Goal: Task Accomplishment & Management: Complete application form

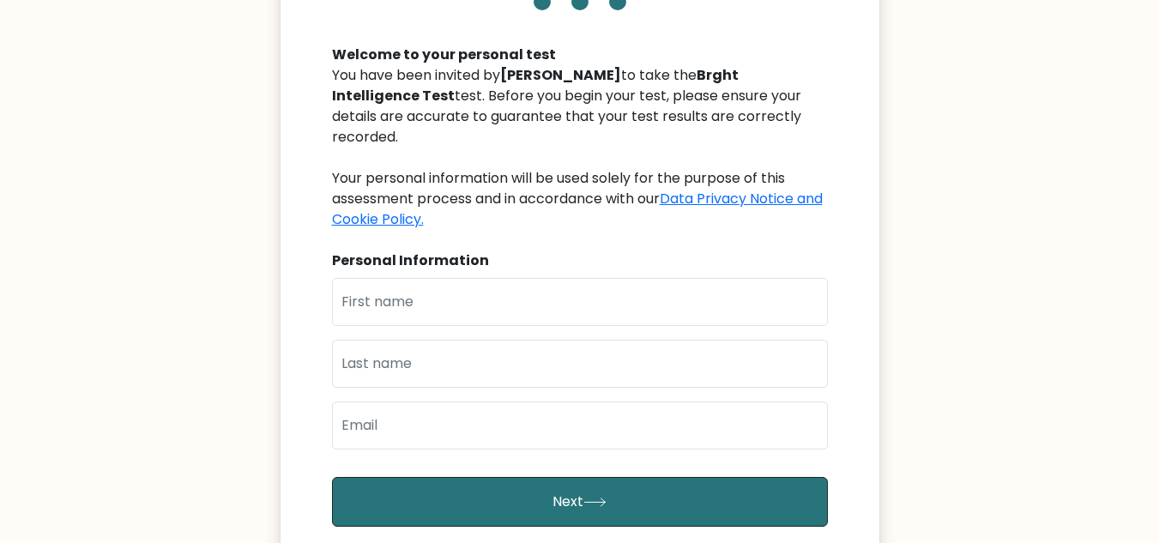
scroll to position [172, 0]
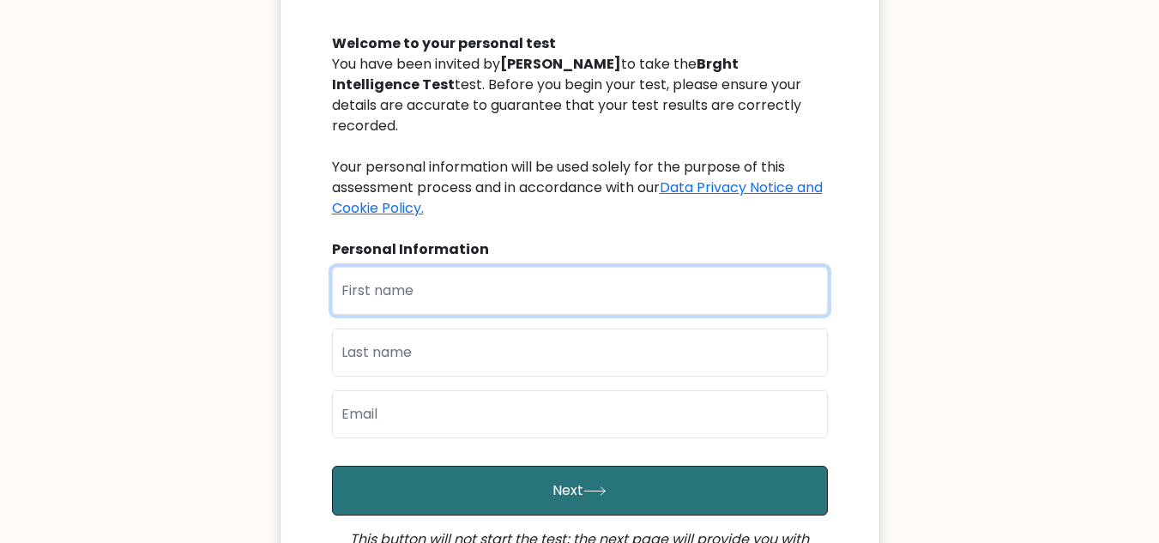
click at [515, 281] on input "text" at bounding box center [580, 291] width 496 height 48
type input "Destiny"
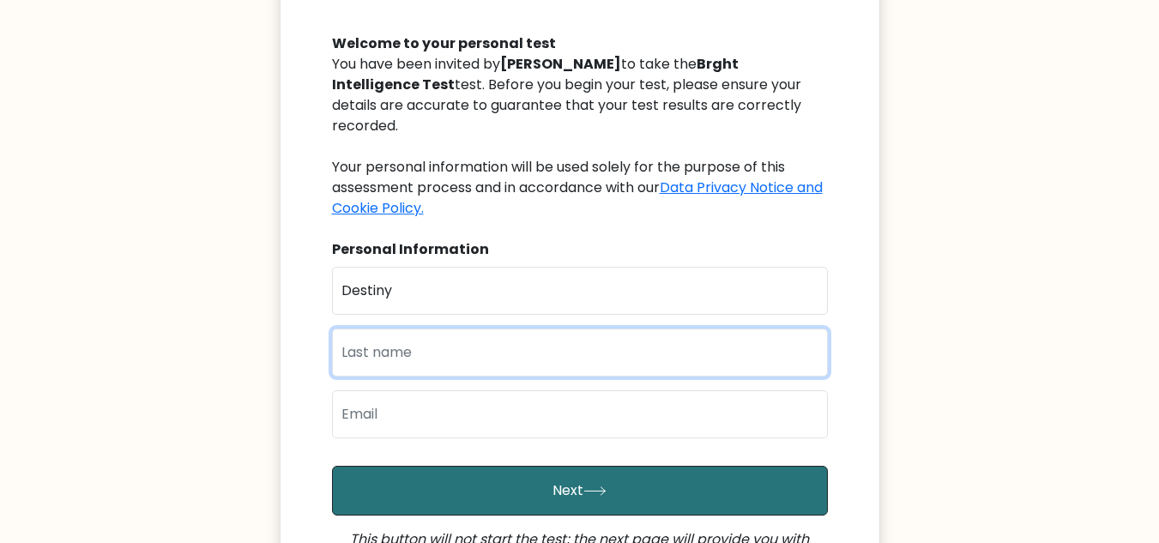
type input "Erheriene"
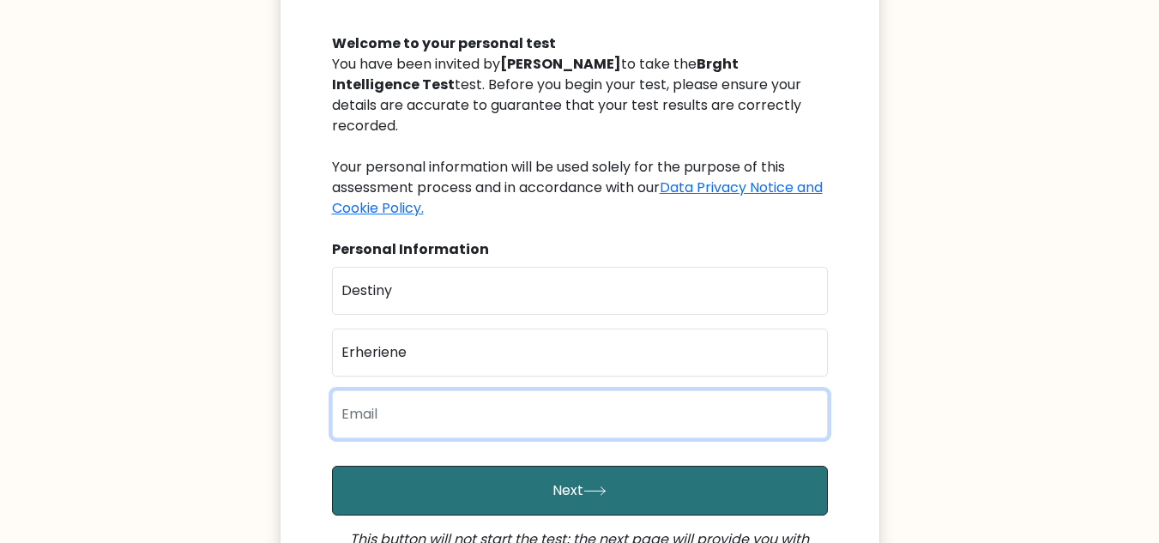
type input "destinyerhen@gmail.com"
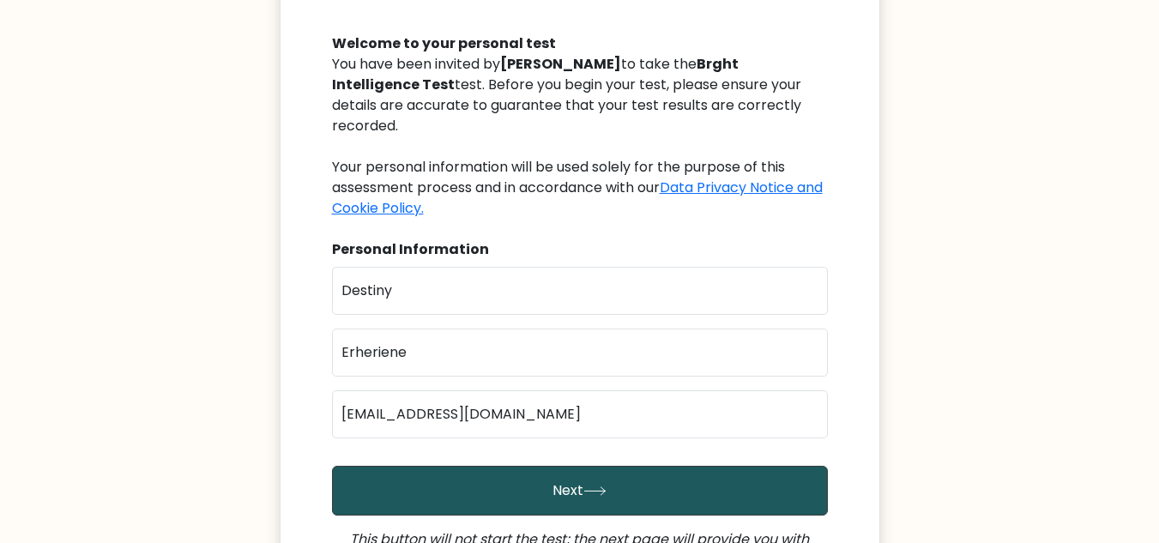
click at [624, 466] on button "Next" at bounding box center [580, 491] width 496 height 50
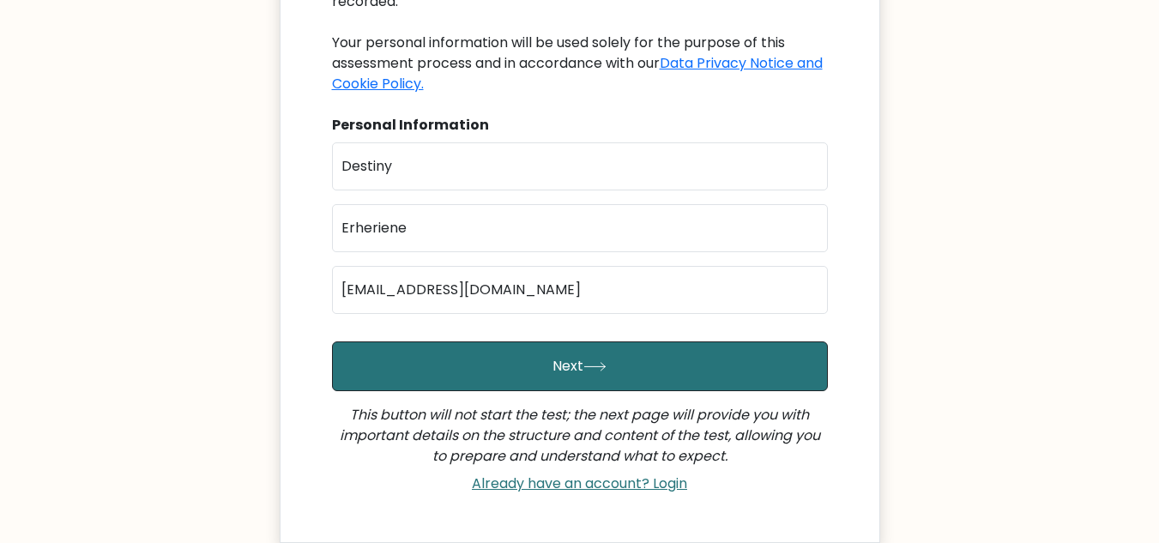
scroll to position [421, 0]
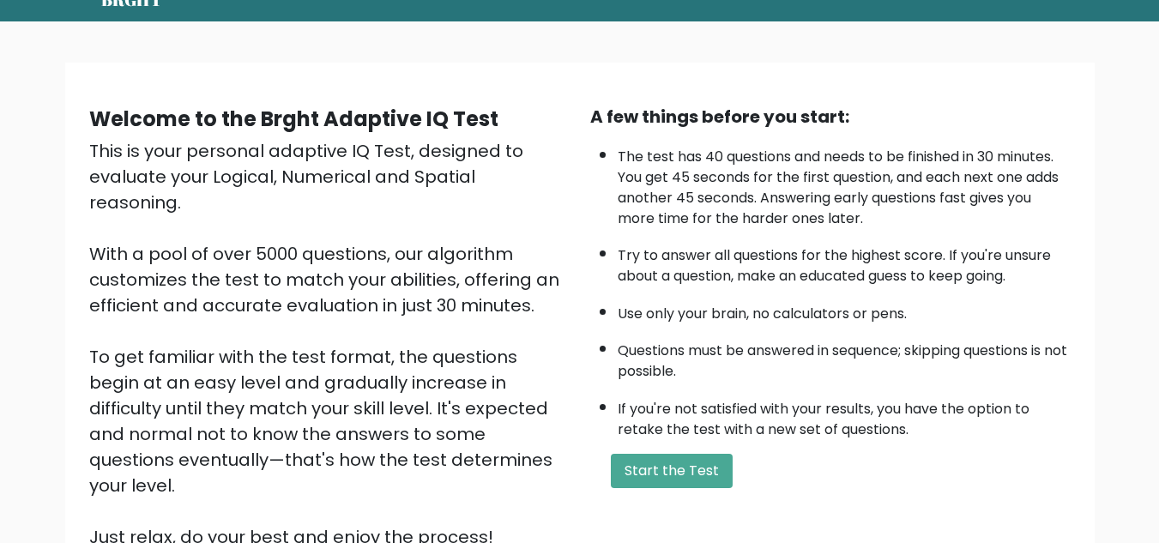
scroll to position [71, 0]
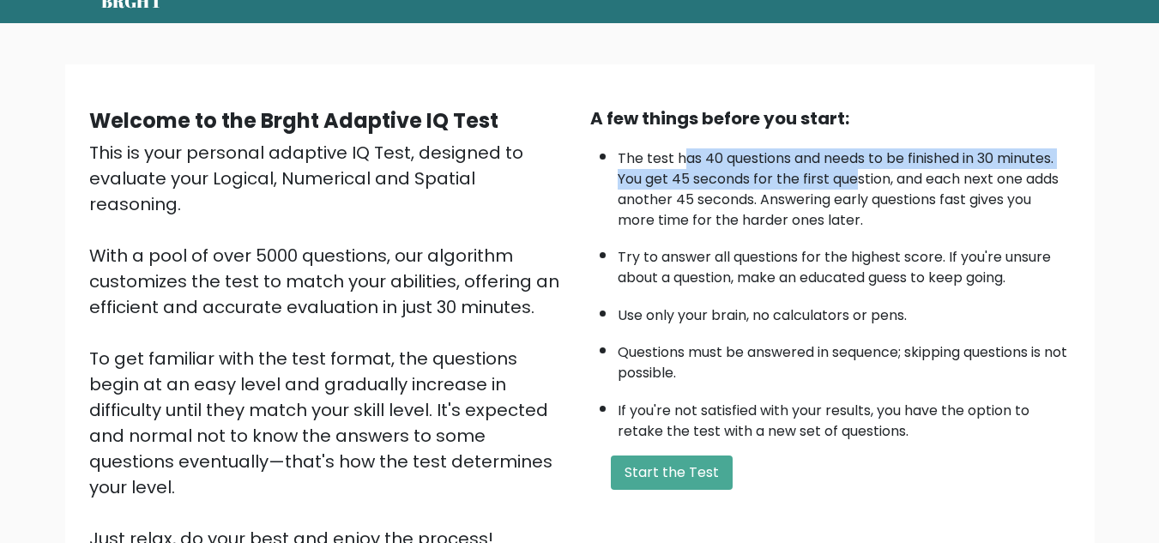
drag, startPoint x: 684, startPoint y: 164, endPoint x: 862, endPoint y: 172, distance: 177.7
click at [862, 172] on li "The test has 40 questions and needs to be finished in 30 minutes. You get 45 se…" at bounding box center [843, 185] width 453 height 91
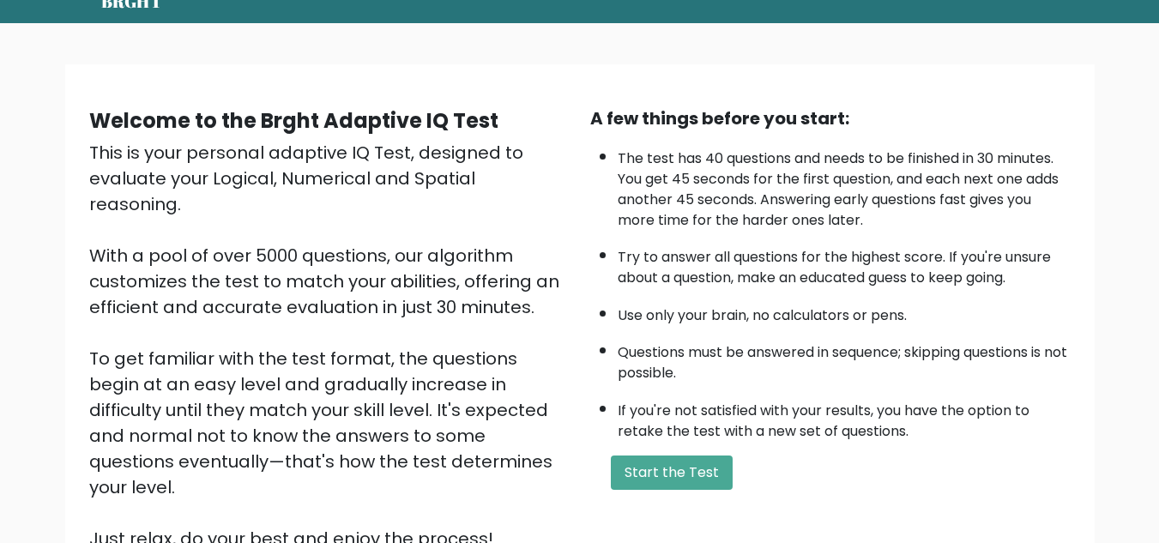
click at [864, 169] on li "The test has 40 questions and needs to be finished in 30 minutes. You get 45 se…" at bounding box center [843, 185] width 453 height 91
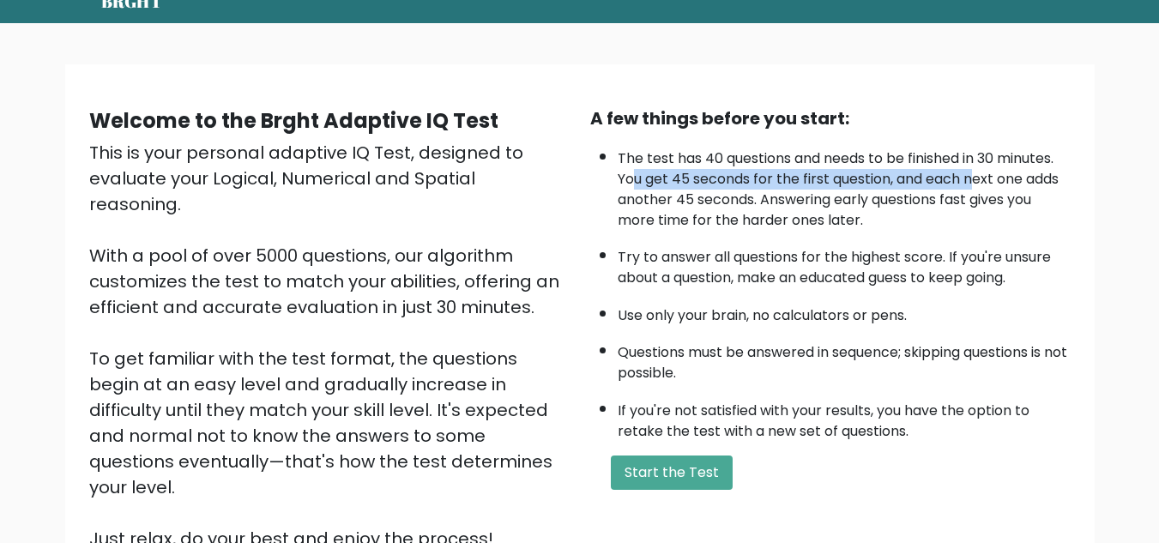
drag, startPoint x: 634, startPoint y: 184, endPoint x: 980, endPoint y: 174, distance: 346.6
click at [980, 174] on li "The test has 40 questions and needs to be finished in 30 minutes. You get 45 se…" at bounding box center [843, 185] width 453 height 91
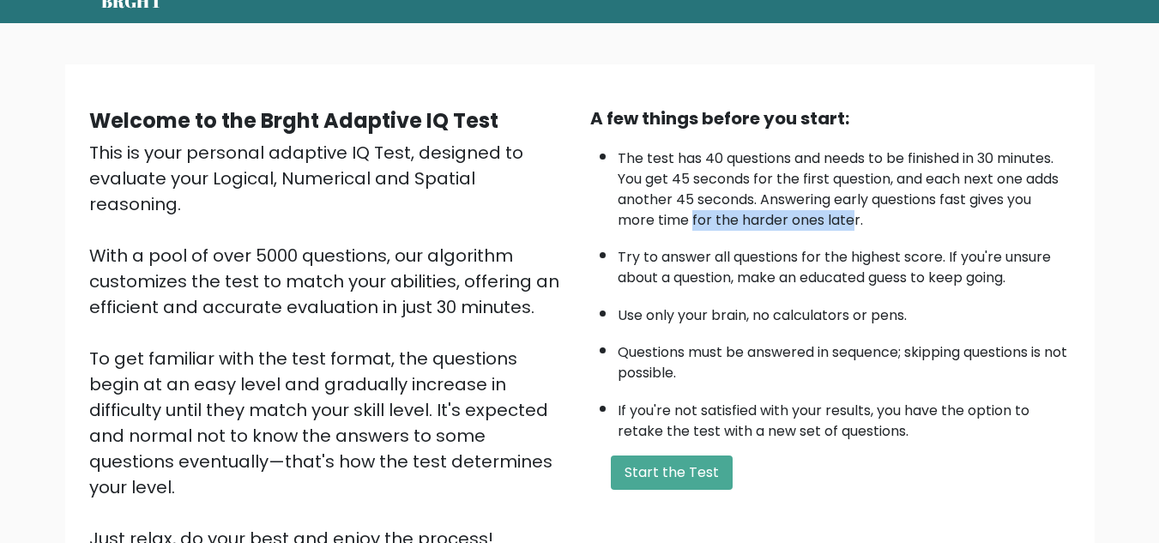
drag, startPoint x: 694, startPoint y: 223, endPoint x: 858, endPoint y: 231, distance: 164.0
click at [857, 230] on li "The test has 40 questions and needs to be finished in 30 minutes. You get 45 se…" at bounding box center [843, 185] width 453 height 91
click at [846, 245] on li "Try to answer all questions for the highest score. If you're unsure about a que…" at bounding box center [843, 263] width 453 height 50
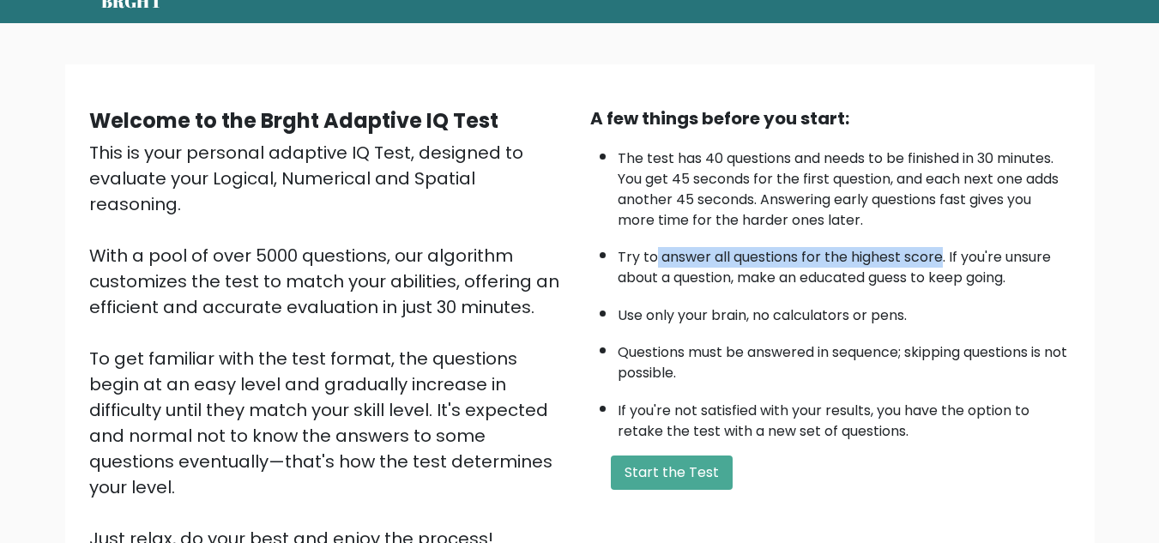
drag, startPoint x: 652, startPoint y: 254, endPoint x: 956, endPoint y: 261, distance: 304.5
click at [942, 261] on li "Try to answer all questions for the highest score. If you're unsure about a que…" at bounding box center [843, 263] width 453 height 50
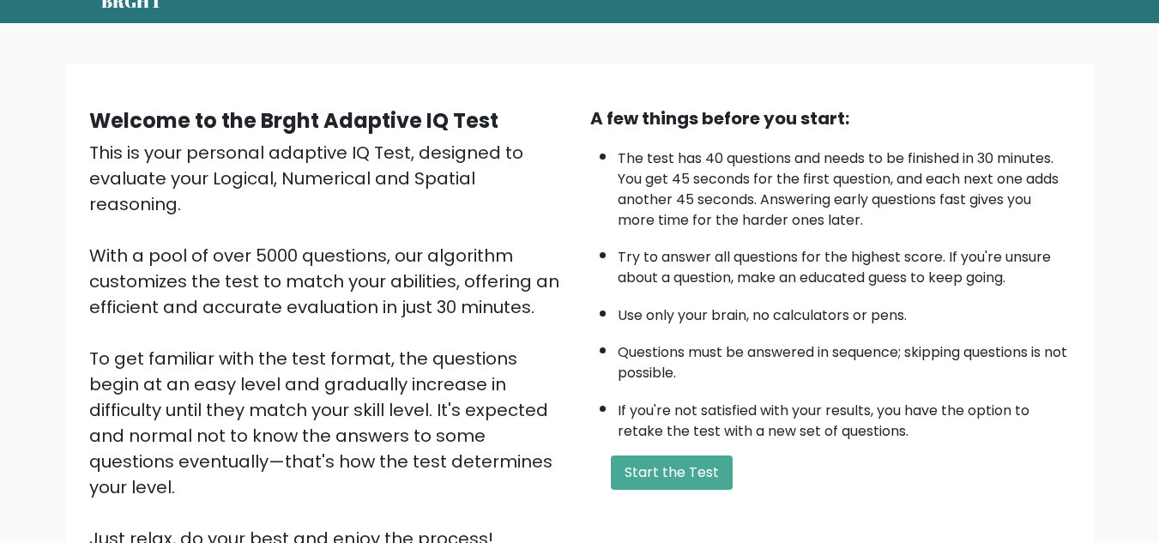
click at [961, 258] on li "Try to answer all questions for the highest score. If you're unsure about a que…" at bounding box center [843, 263] width 453 height 50
drag, startPoint x: 799, startPoint y: 273, endPoint x: 967, endPoint y: 286, distance: 168.6
click at [967, 286] on li "Try to answer all questions for the highest score. If you're unsure about a que…" at bounding box center [843, 263] width 453 height 50
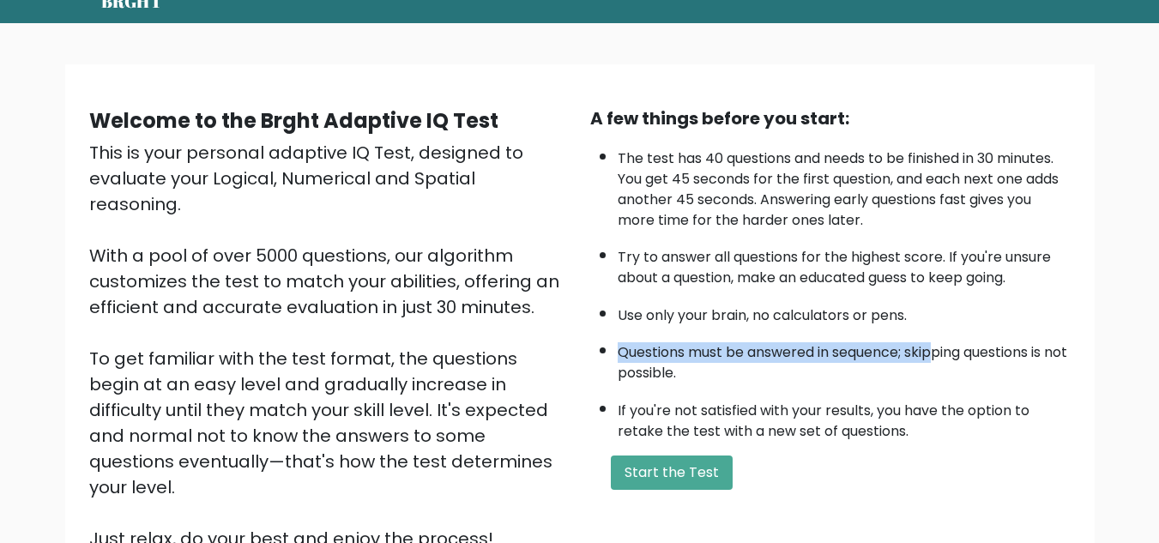
drag, startPoint x: 622, startPoint y: 347, endPoint x: 944, endPoint y: 359, distance: 322.7
click at [943, 360] on li "Questions must be answered in sequence; skipping questions is not possible." at bounding box center [843, 359] width 453 height 50
click at [945, 358] on li "Questions must be answered in sequence; skipping questions is not possible." at bounding box center [843, 359] width 453 height 50
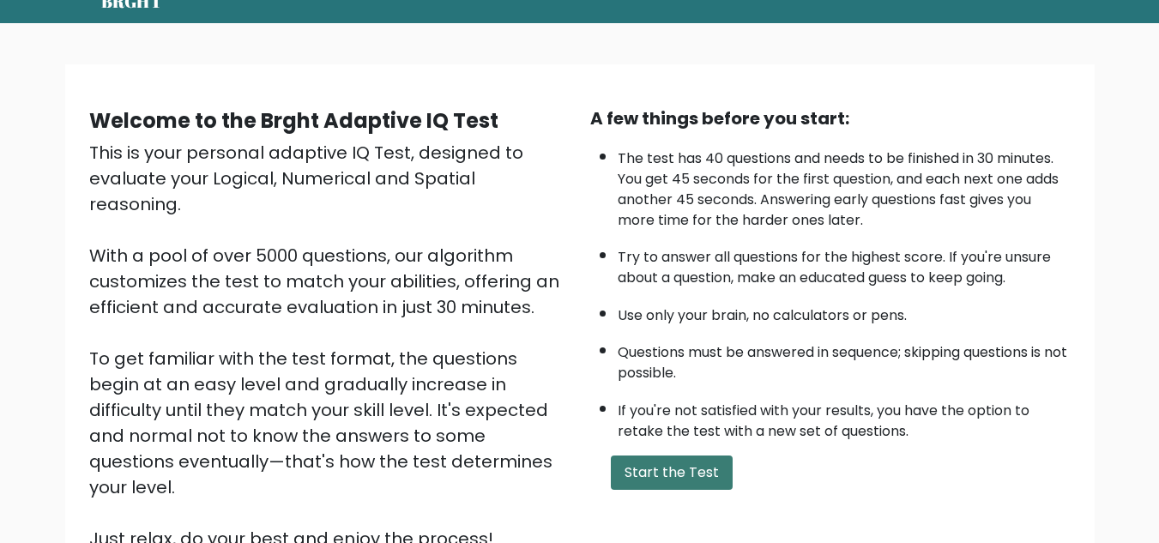
click at [662, 462] on button "Start the Test" at bounding box center [672, 472] width 122 height 34
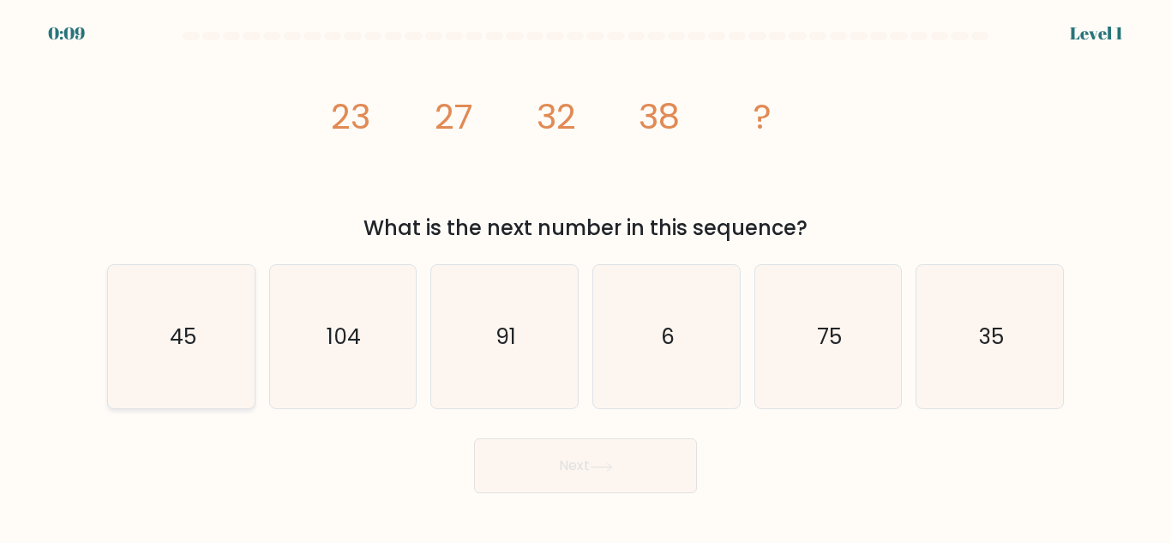
click at [195, 345] on text "45" at bounding box center [182, 337] width 27 height 30
click at [586, 276] on input "a. 45" at bounding box center [586, 274] width 1 height 4
radio input "true"
click at [549, 453] on button "Next" at bounding box center [585, 465] width 223 height 55
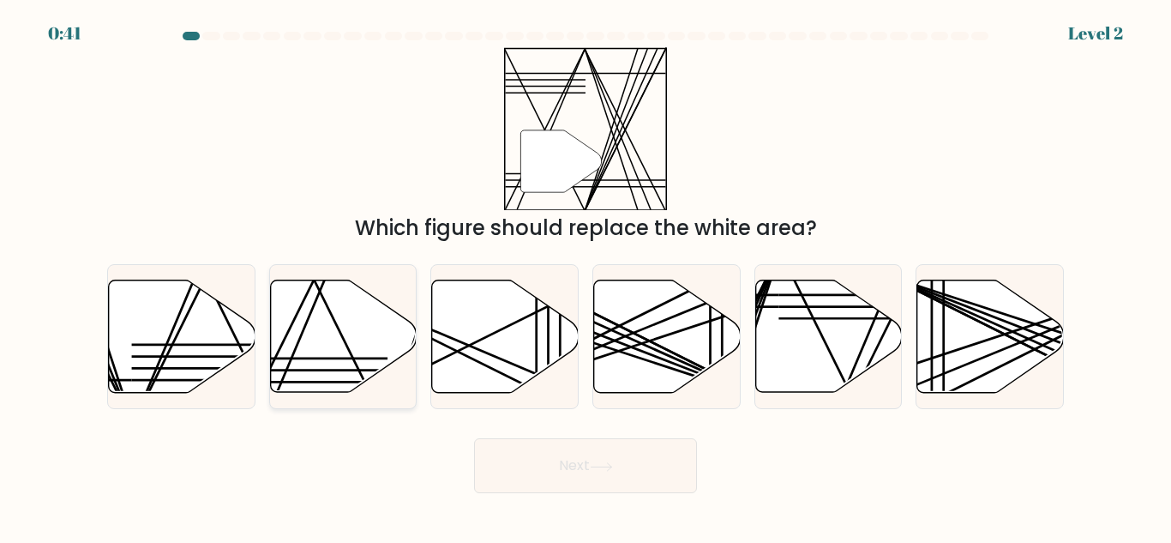
click at [318, 349] on icon at bounding box center [343, 336] width 147 height 112
click at [586, 276] on input "b." at bounding box center [586, 274] width 1 height 4
radio input "true"
click at [545, 463] on button "Next" at bounding box center [585, 465] width 223 height 55
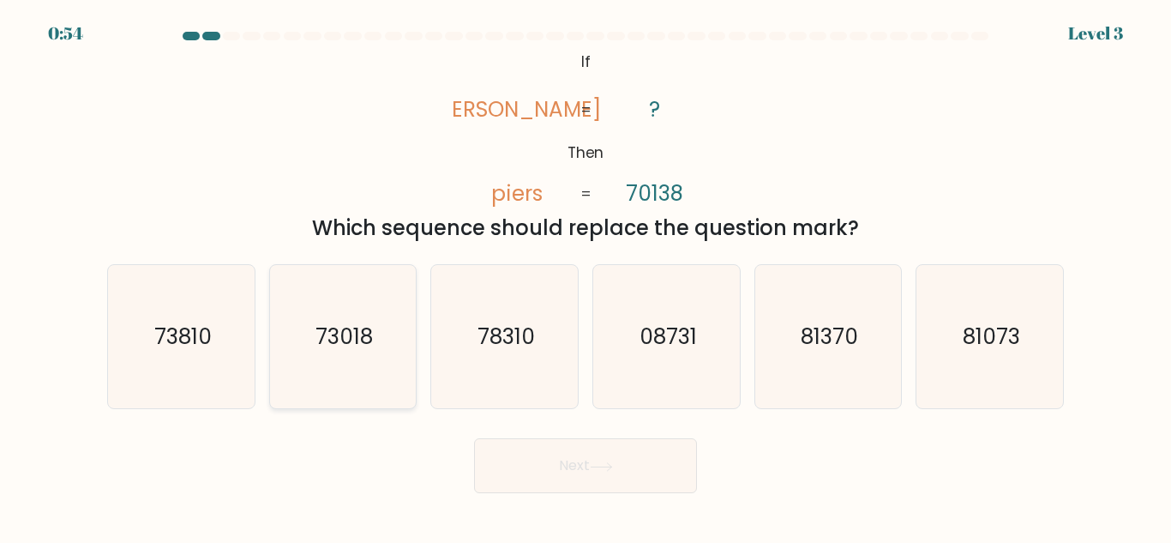
click at [328, 328] on text "73018" at bounding box center [344, 337] width 57 height 30
click at [586, 276] on input "b. 73018" at bounding box center [586, 274] width 1 height 4
radio input "true"
click at [598, 462] on icon at bounding box center [601, 466] width 23 height 9
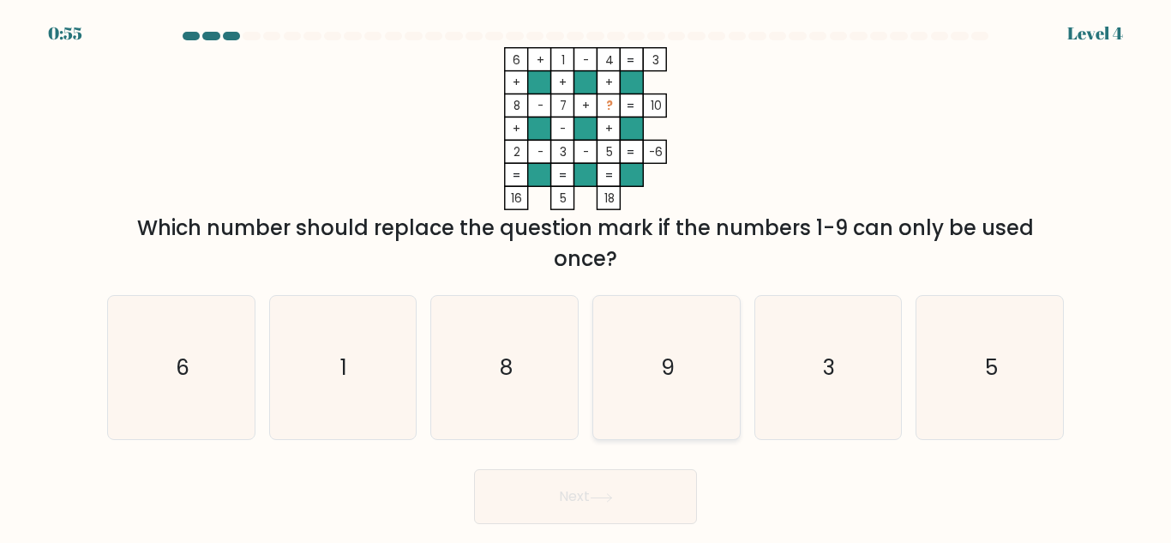
click at [653, 357] on icon "9" at bounding box center [666, 367] width 143 height 143
click at [587, 276] on input "d. 9" at bounding box center [586, 274] width 1 height 4
radio input "true"
click at [609, 489] on button "Next" at bounding box center [585, 496] width 223 height 55
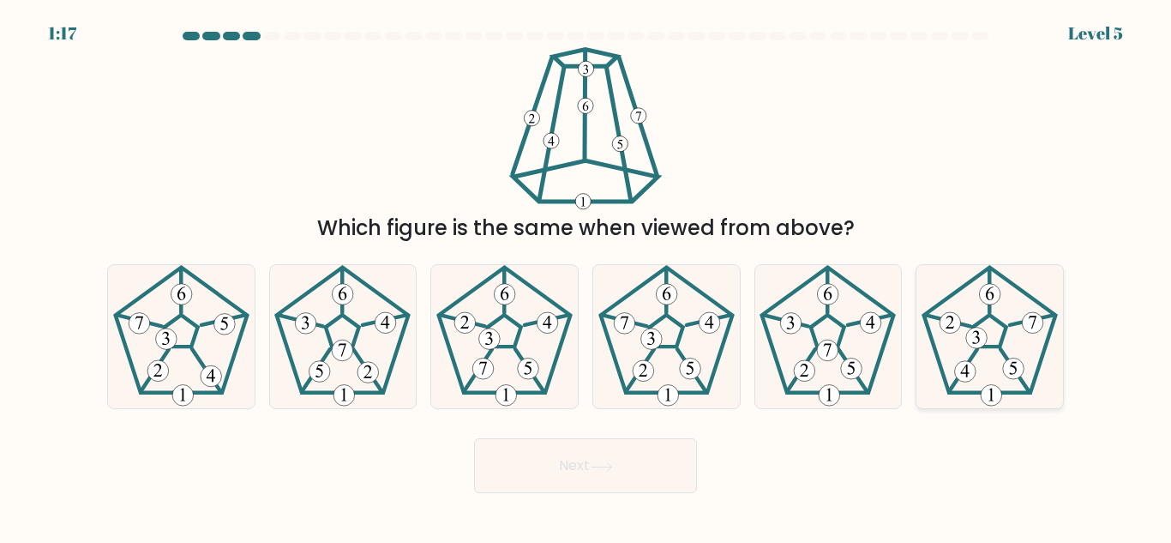
click at [996, 342] on icon at bounding box center [989, 336] width 143 height 143
click at [587, 276] on input "f." at bounding box center [586, 274] width 1 height 4
radio input "true"
click at [590, 462] on button "Next" at bounding box center [585, 465] width 223 height 55
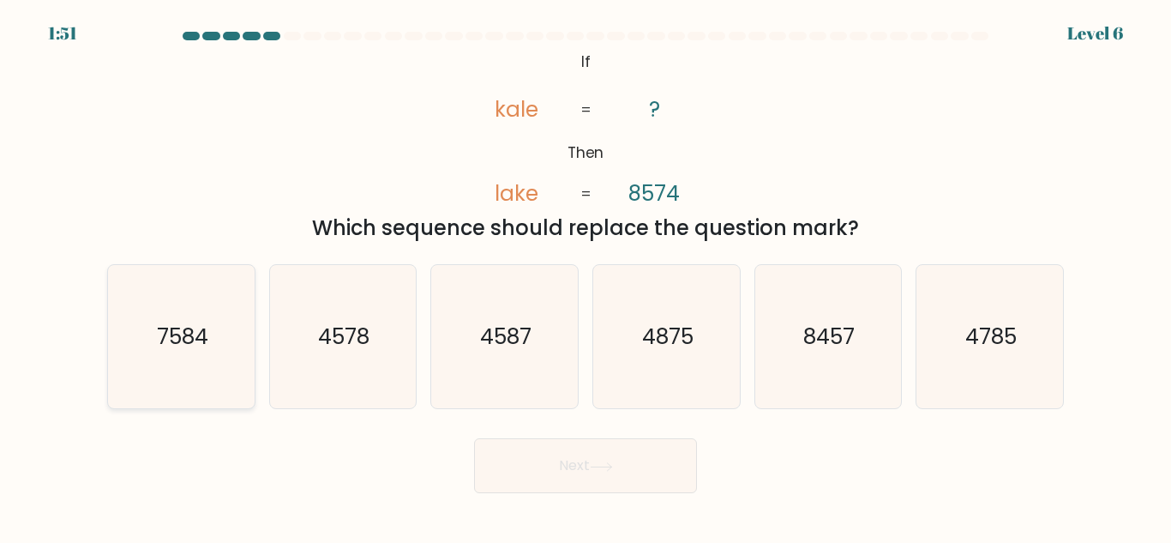
click at [196, 338] on text "7584" at bounding box center [182, 337] width 51 height 30
click at [586, 276] on input "a. 7584" at bounding box center [586, 274] width 1 height 4
radio input "true"
click at [611, 472] on button "Next" at bounding box center [585, 465] width 223 height 55
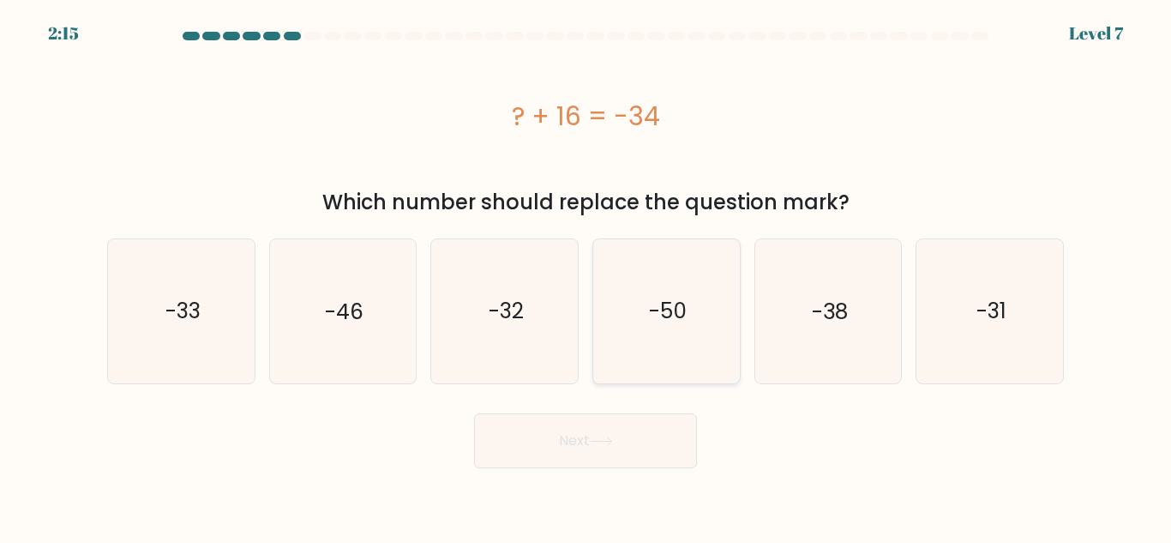
click at [671, 288] on icon "-50" at bounding box center [666, 310] width 143 height 143
click at [587, 276] on input "d. -50" at bounding box center [586, 274] width 1 height 4
radio input "true"
click at [671, 288] on icon "-50" at bounding box center [666, 310] width 141 height 141
click at [587, 276] on input "d. -50" at bounding box center [586, 274] width 1 height 4
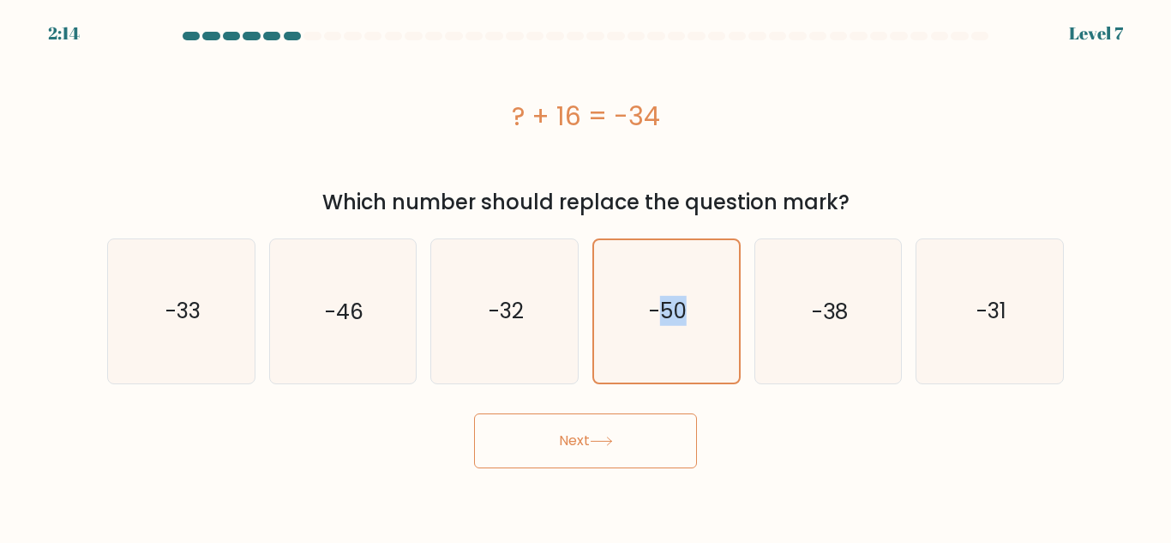
click at [611, 424] on button "Next" at bounding box center [585, 440] width 223 height 55
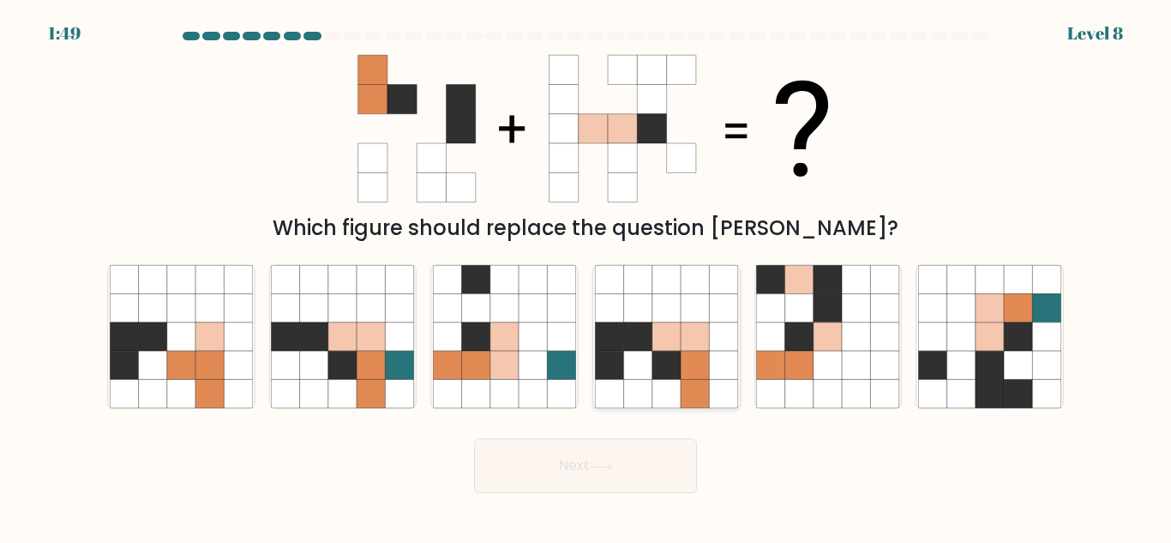
click at [680, 272] on icon at bounding box center [667, 279] width 28 height 28
click at [587, 272] on input "d." at bounding box center [586, 274] width 1 height 4
radio input "true"
click at [582, 466] on button "Next" at bounding box center [585, 465] width 223 height 55
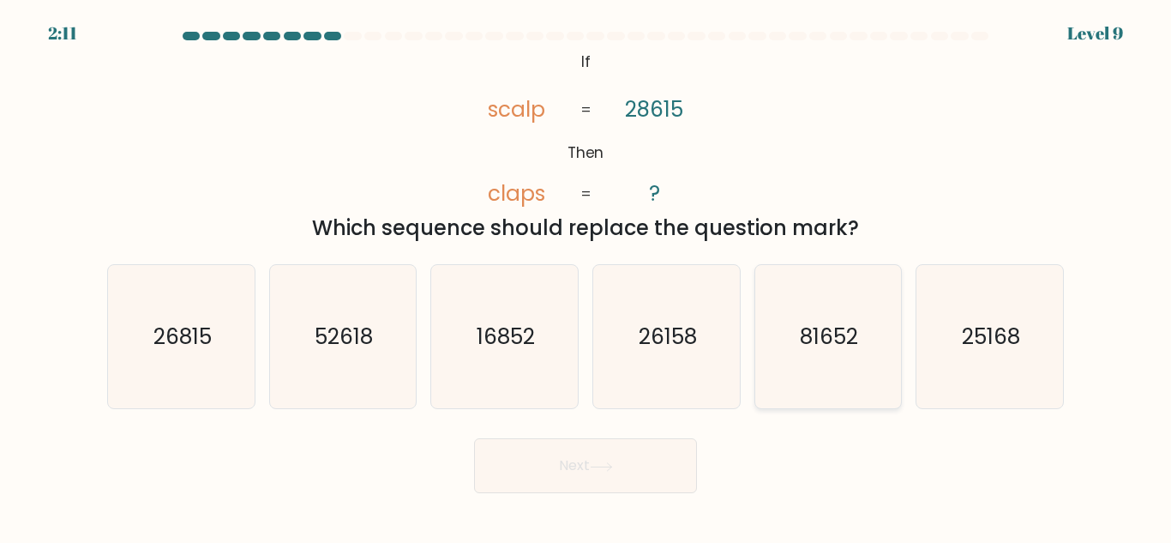
click at [841, 339] on text "81652" at bounding box center [830, 337] width 58 height 30
click at [587, 276] on input "e. 81652" at bounding box center [586, 274] width 1 height 4
radio input "true"
click at [614, 456] on button "Next" at bounding box center [585, 465] width 223 height 55
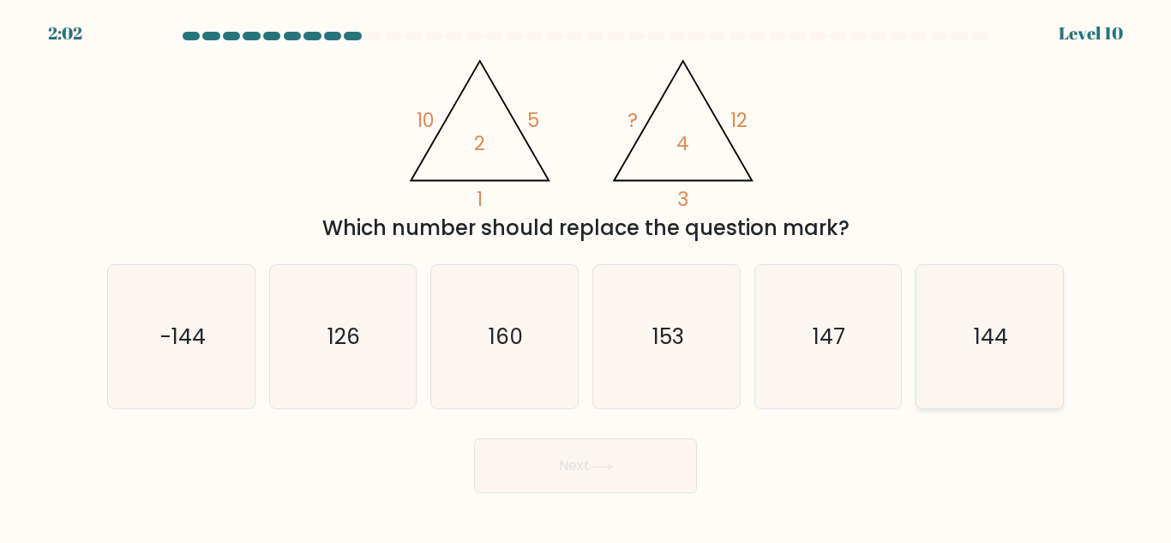
click at [986, 370] on icon "144" at bounding box center [989, 336] width 143 height 143
click at [587, 276] on input "f. 144" at bounding box center [586, 274] width 1 height 4
radio input "true"
click at [593, 473] on button "Next" at bounding box center [585, 465] width 223 height 55
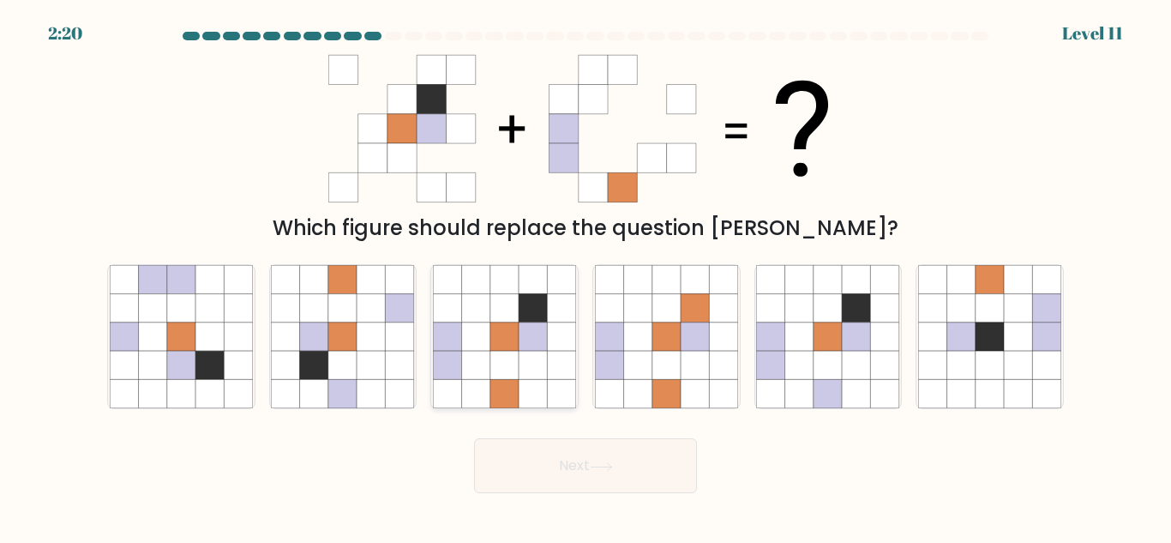
click at [563, 336] on icon at bounding box center [562, 336] width 28 height 28
click at [586, 276] on input "c." at bounding box center [586, 274] width 1 height 4
radio input "true"
click at [594, 455] on button "Next" at bounding box center [585, 465] width 223 height 55
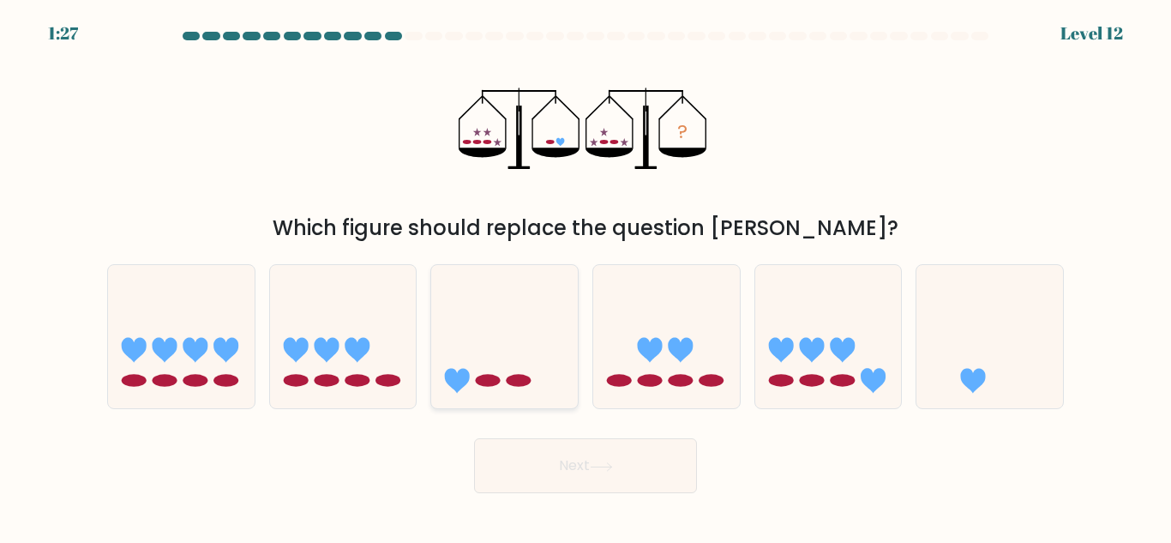
click at [523, 358] on icon at bounding box center [504, 336] width 147 height 121
click at [586, 276] on input "c." at bounding box center [586, 274] width 1 height 4
radio input "true"
click at [589, 463] on button "Next" at bounding box center [585, 465] width 223 height 55
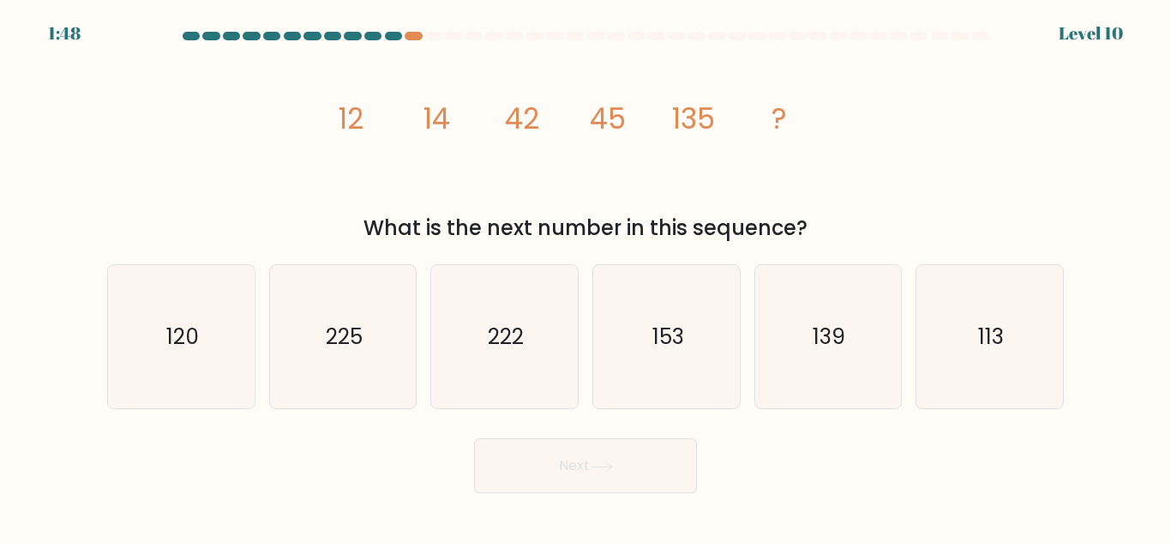
drag, startPoint x: 308, startPoint y: 86, endPoint x: 830, endPoint y: 238, distance: 544.1
click at [830, 238] on div "image/svg+xml 12 14 42 45 135 ? What is the next number in this sequence?" at bounding box center [586, 145] width 978 height 196
click at [828, 237] on div "What is the next number in this sequence?" at bounding box center [585, 228] width 936 height 31
click at [829, 235] on div "What is the next number in this sequence?" at bounding box center [585, 228] width 936 height 31
click at [336, 110] on icon "image/svg+xml 12 14 42 45 135 ?" at bounding box center [585, 128] width 515 height 163
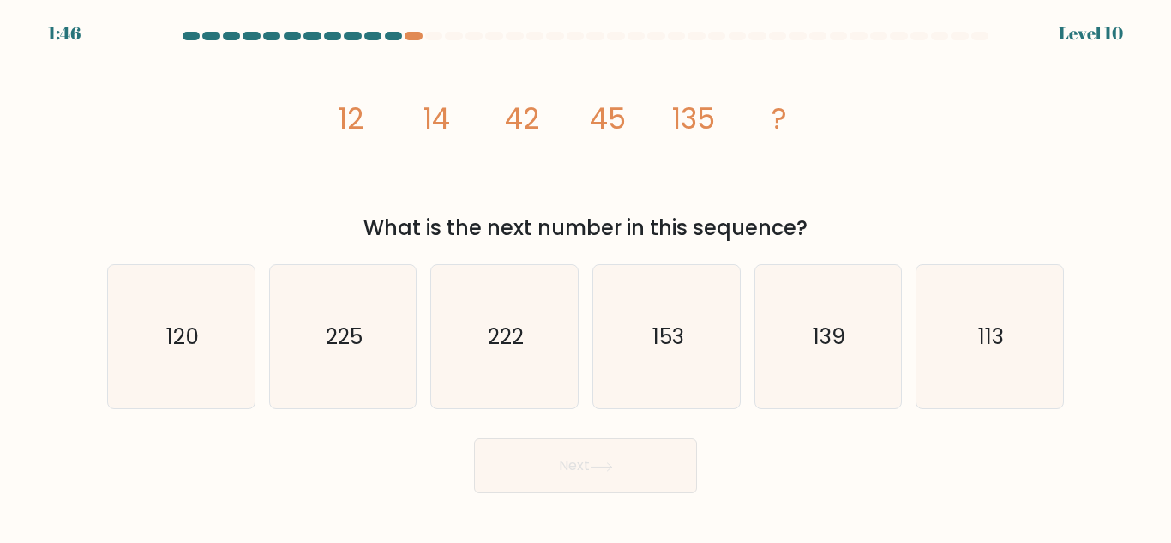
click at [778, 226] on div "What is the next number in this sequence?" at bounding box center [585, 228] width 936 height 31
click at [800, 225] on div "What is the next number in this sequence?" at bounding box center [585, 228] width 936 height 31
click at [803, 225] on div "What is the next number in this sequence?" at bounding box center [585, 228] width 936 height 31
click at [804, 225] on div "What is the next number in this sequence?" at bounding box center [585, 228] width 936 height 31
click at [808, 226] on div "What is the next number in this sequence?" at bounding box center [585, 228] width 936 height 31
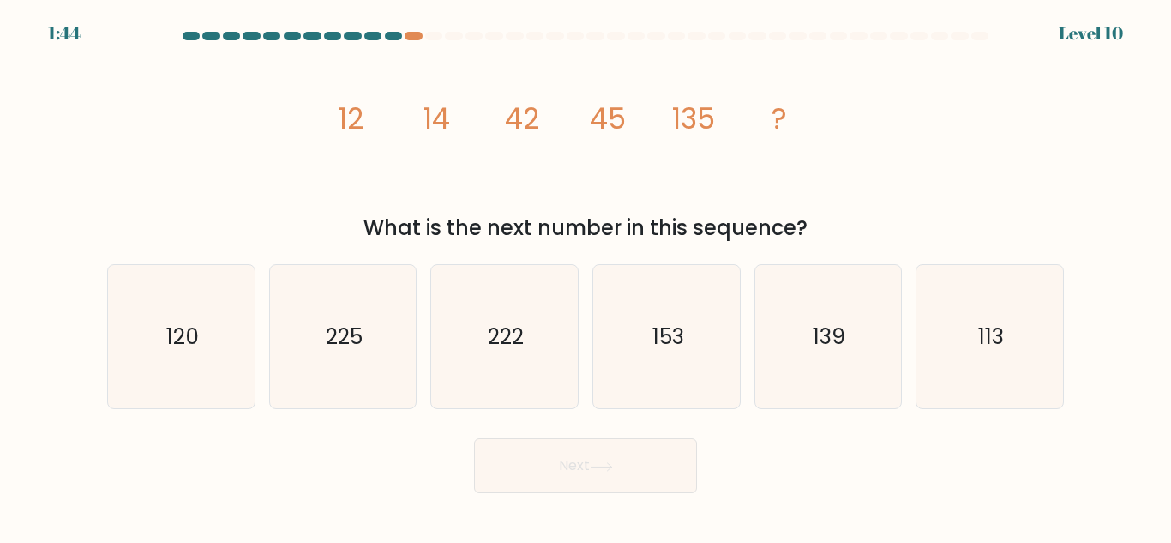
click at [809, 226] on div "What is the next number in this sequence?" at bounding box center [585, 228] width 936 height 31
drag, startPoint x: 437, startPoint y: 222, endPoint x: 325, endPoint y: 116, distance: 154.7
click at [325, 116] on div "image/svg+xml 12 14 42 45 135 ? What is the next number in this sequence?" at bounding box center [586, 145] width 978 height 196
click at [511, 439] on button "Next" at bounding box center [585, 465] width 223 height 55
click at [412, 449] on div "Next" at bounding box center [586, 461] width 978 height 63
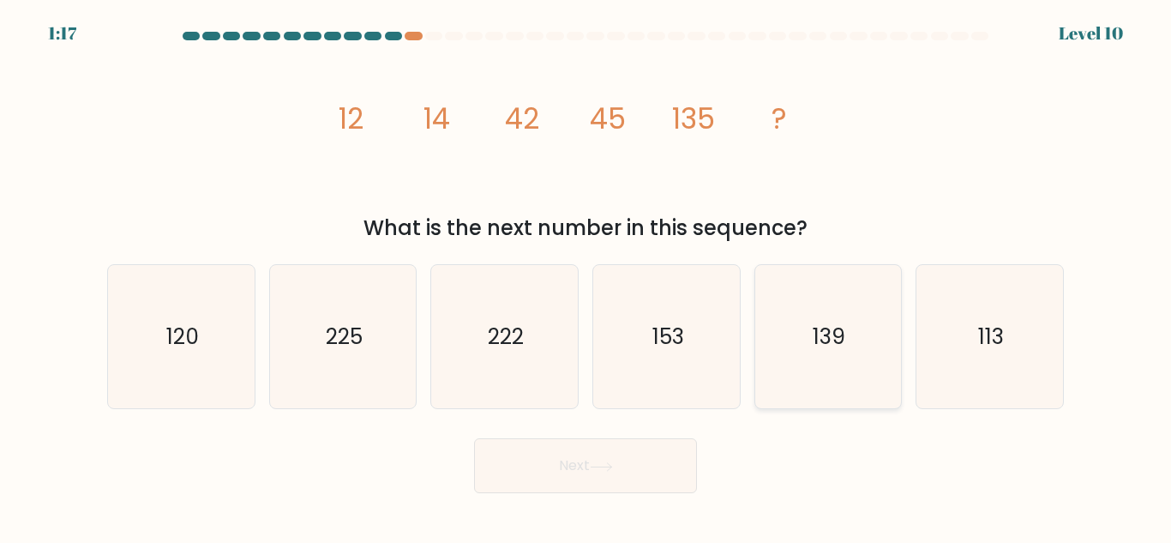
click at [832, 323] on text "139" at bounding box center [830, 337] width 33 height 30
click at [587, 276] on input "e. 139" at bounding box center [586, 274] width 1 height 4
radio input "true"
click at [611, 475] on button "Next" at bounding box center [585, 465] width 223 height 55
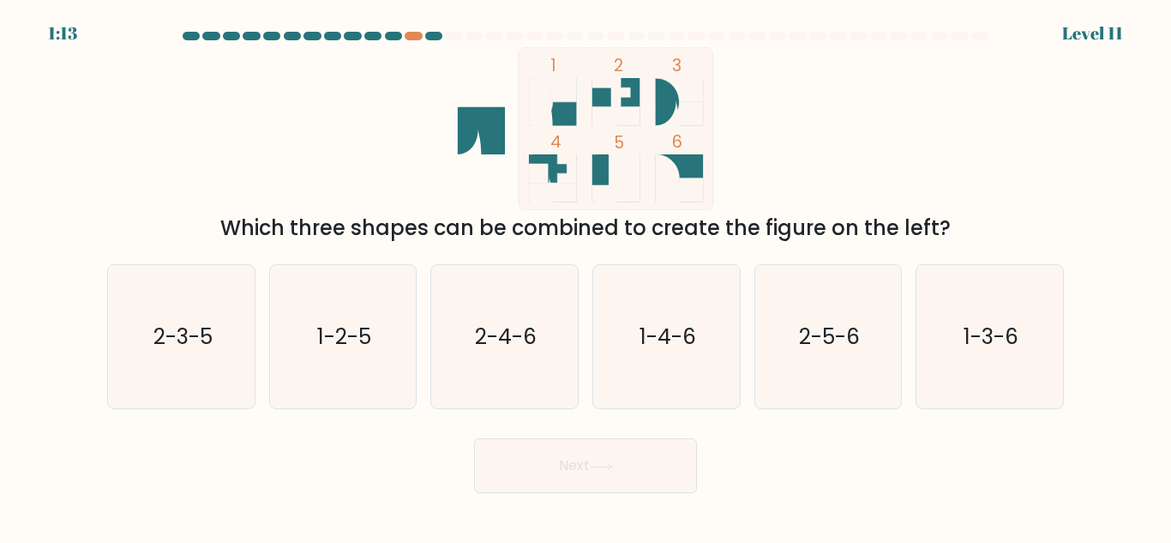
click at [472, 133] on icon at bounding box center [468, 130] width 21 height 48
drag, startPoint x: 482, startPoint y: 113, endPoint x: 477, endPoint y: 129, distance: 17.1
click at [481, 124] on icon at bounding box center [482, 130] width 48 height 48
click at [182, 346] on text "2-3-5" at bounding box center [182, 337] width 59 height 30
click at [586, 276] on input "a. 2-3-5" at bounding box center [586, 274] width 1 height 4
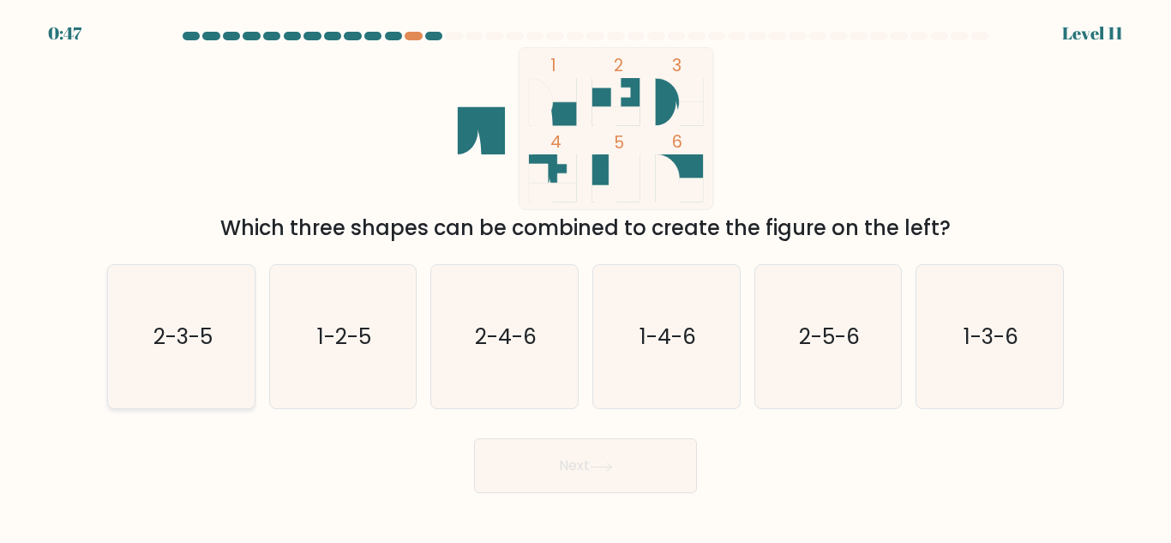
radio input "true"
click at [561, 456] on button "Next" at bounding box center [585, 465] width 223 height 55
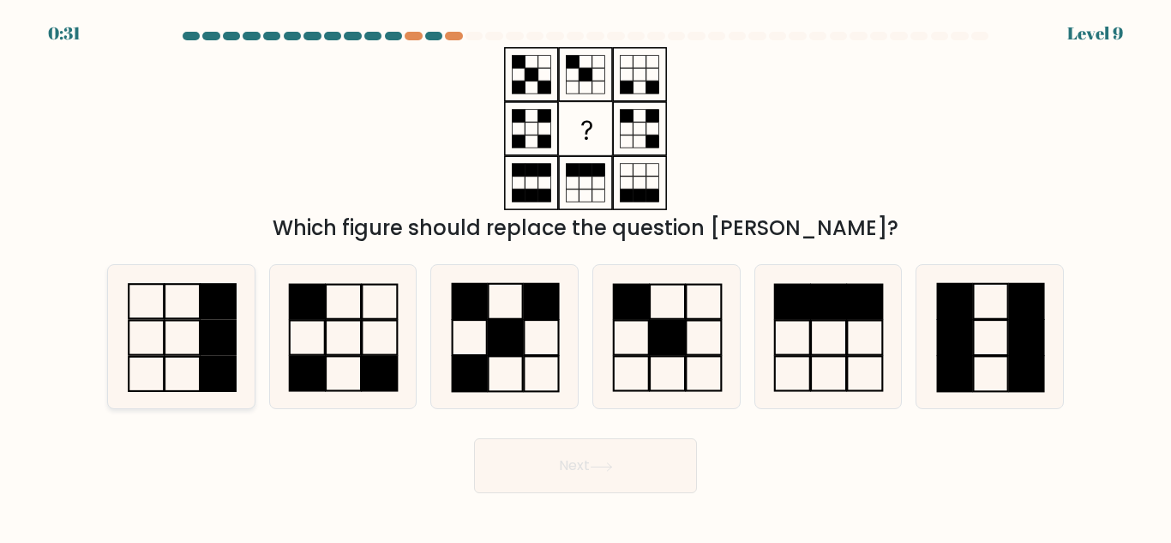
click at [208, 328] on rect at bounding box center [218, 338] width 35 height 34
click at [586, 276] on input "a." at bounding box center [586, 274] width 1 height 4
radio input "true"
click at [593, 479] on button "Next" at bounding box center [585, 465] width 223 height 55
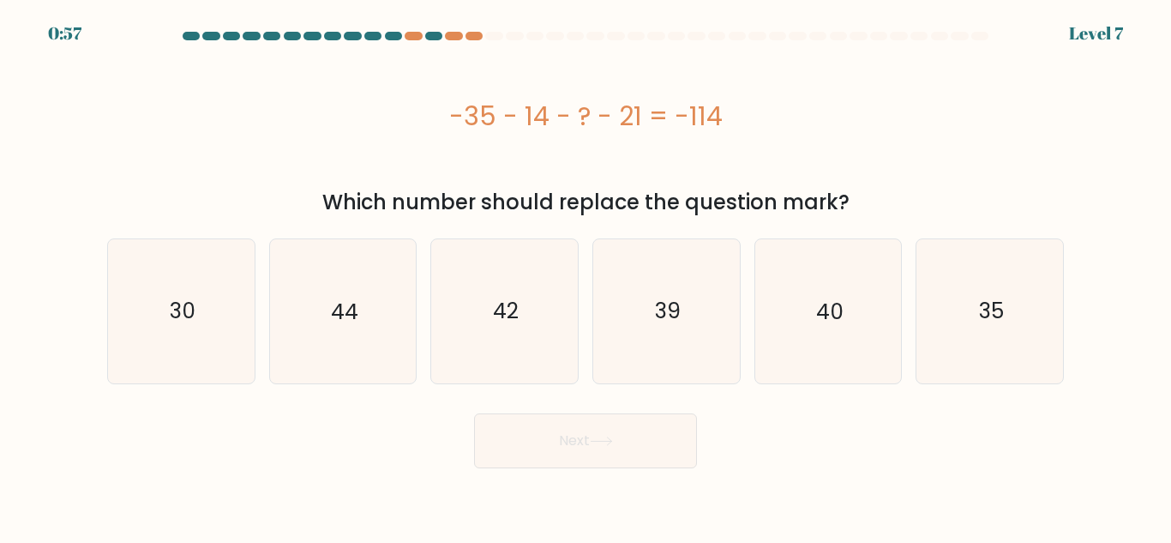
drag, startPoint x: 449, startPoint y: 106, endPoint x: 851, endPoint y: 204, distance: 413.1
click at [851, 204] on div "-35 - 14 - ? - 21 = -114 Which number should replace the question mark?" at bounding box center [586, 132] width 978 height 171
copy div "-35 - 14 - ? - 21 = -114 Which number should replace the question mark?"
click at [346, 327] on icon "44" at bounding box center [342, 310] width 143 height 143
click at [586, 276] on input "b. 44" at bounding box center [586, 274] width 1 height 4
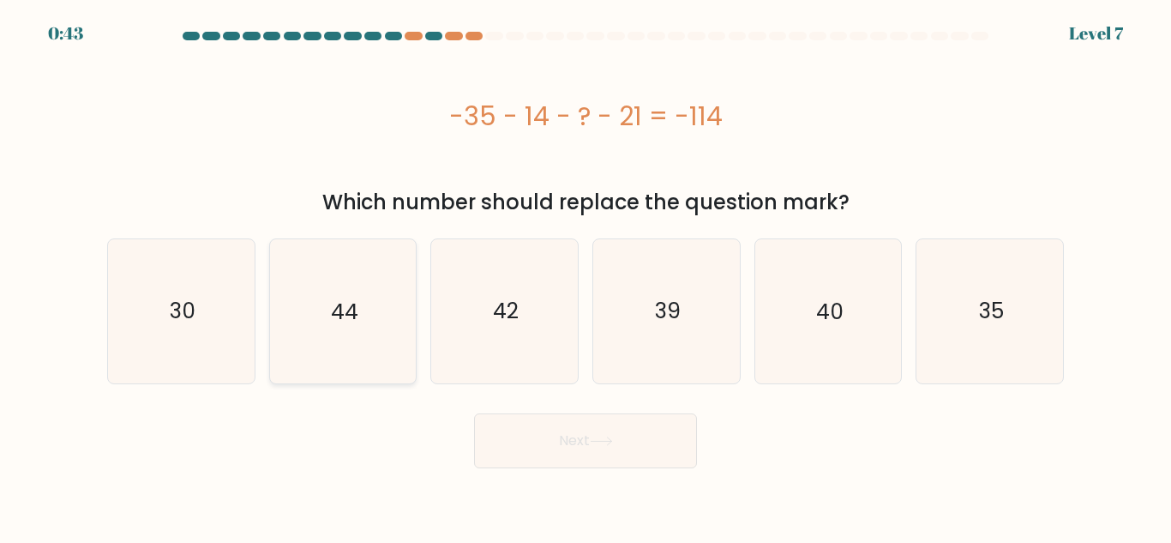
radio input "true"
click at [639, 451] on button "Next" at bounding box center [585, 440] width 223 height 55
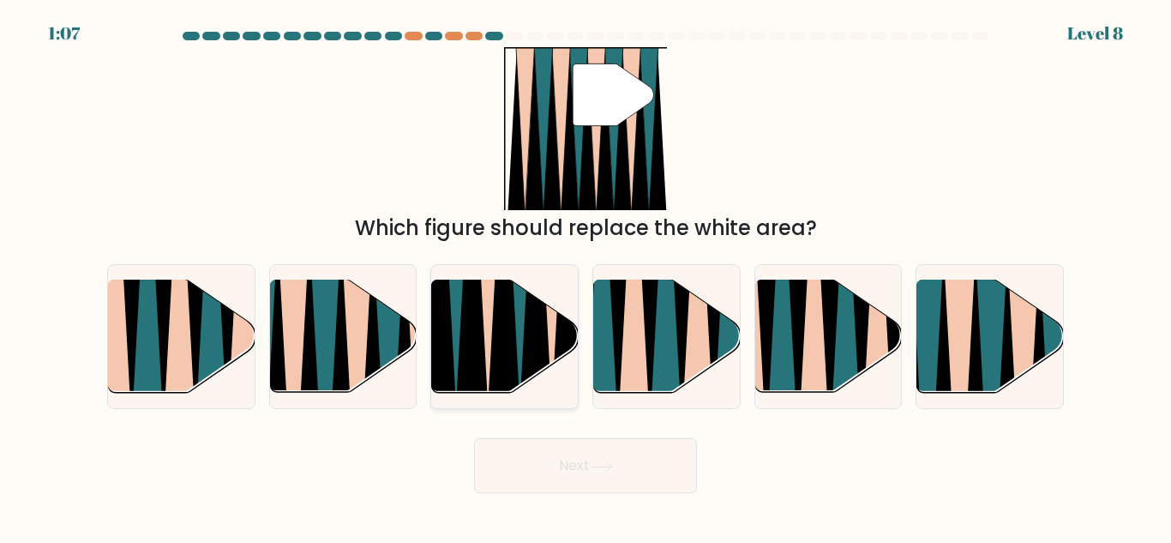
click at [461, 339] on icon at bounding box center [471, 281] width 33 height 293
click at [586, 276] on input "c." at bounding box center [586, 274] width 1 height 4
radio input "true"
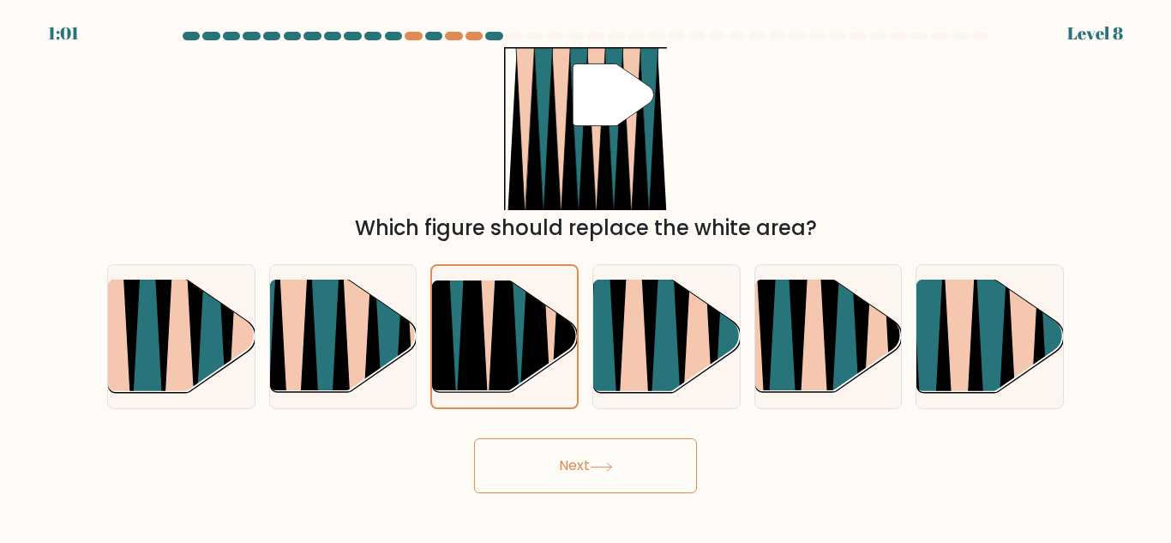
click at [680, 473] on button "Next" at bounding box center [585, 465] width 223 height 55
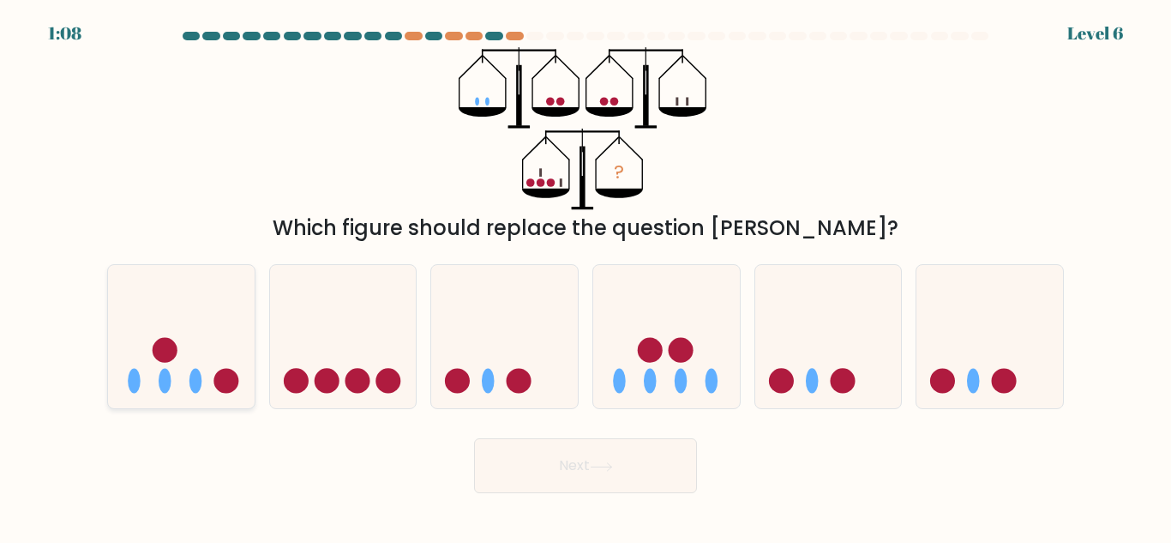
click at [178, 356] on icon at bounding box center [181, 336] width 147 height 121
click at [586, 276] on input "a." at bounding box center [586, 274] width 1 height 4
radio input "true"
click at [576, 460] on button "Next" at bounding box center [585, 465] width 223 height 55
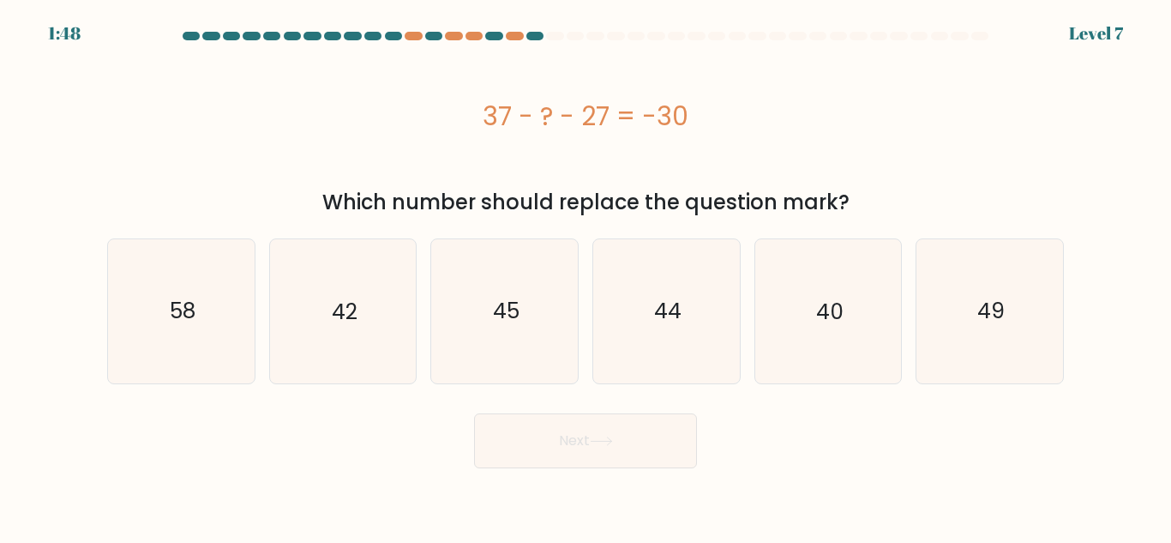
drag, startPoint x: 860, startPoint y: 199, endPoint x: 437, endPoint y: 120, distance: 430.9
click at [437, 120] on div "37 - ? - 27 = -30 Which number should replace the question mark?" at bounding box center [586, 132] width 978 height 171
copy div "37 - ? - 27 = -30 Which number should replace the question mark?"
click at [825, 334] on icon "40" at bounding box center [827, 310] width 143 height 143
click at [587, 276] on input "e. 40" at bounding box center [586, 274] width 1 height 4
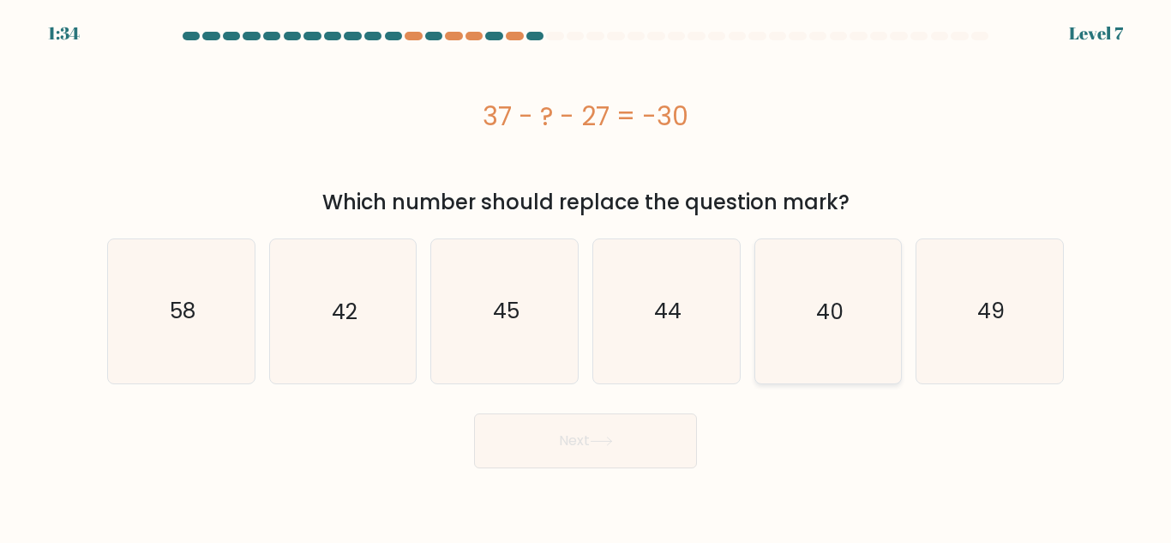
radio input "true"
click at [670, 439] on button "Next" at bounding box center [585, 440] width 223 height 55
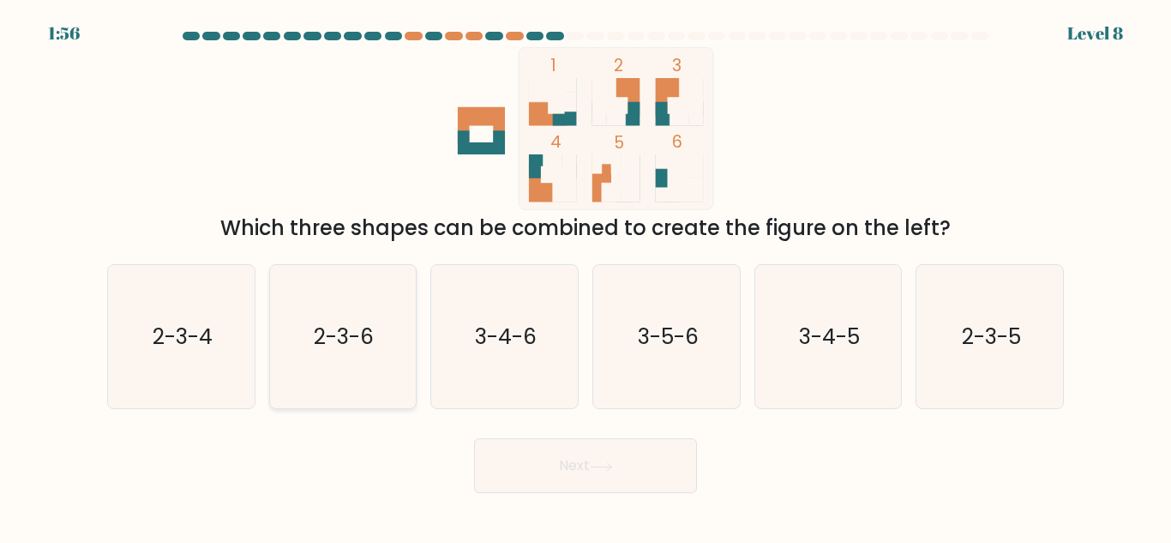
click at [371, 349] on text "2-3-6" at bounding box center [345, 337] width 60 height 30
click at [586, 276] on input "b. 2-3-6" at bounding box center [586, 274] width 1 height 4
radio input "true"
click at [630, 478] on button "Next" at bounding box center [585, 465] width 223 height 55
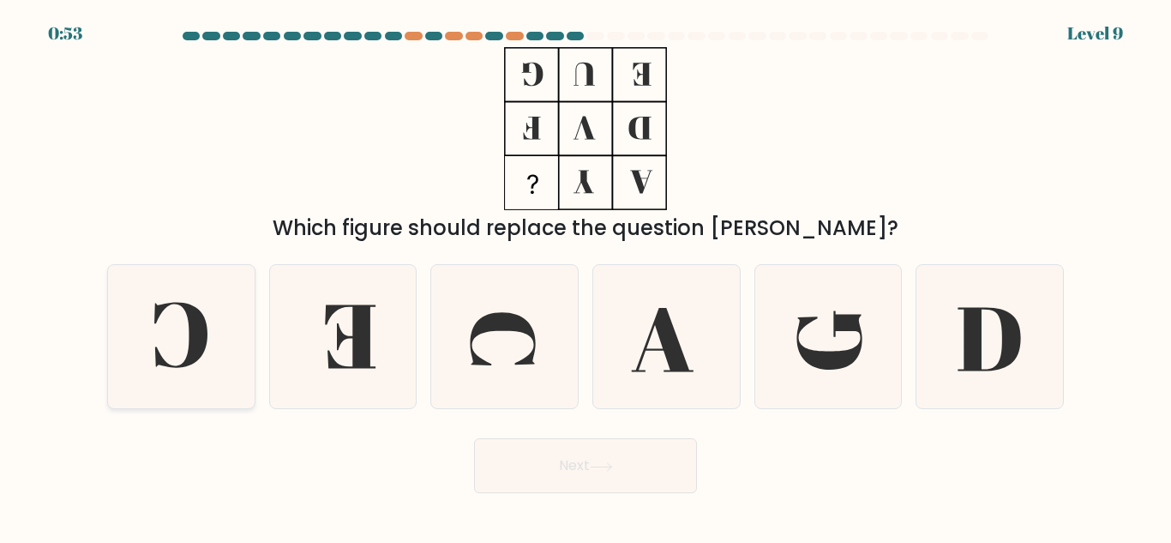
click at [197, 352] on icon at bounding box center [180, 335] width 53 height 65
click at [586, 276] on input "a." at bounding box center [586, 274] width 1 height 4
radio input "true"
click at [646, 467] on button "Next" at bounding box center [585, 465] width 223 height 55
click at [605, 461] on button "Next" at bounding box center [585, 465] width 223 height 55
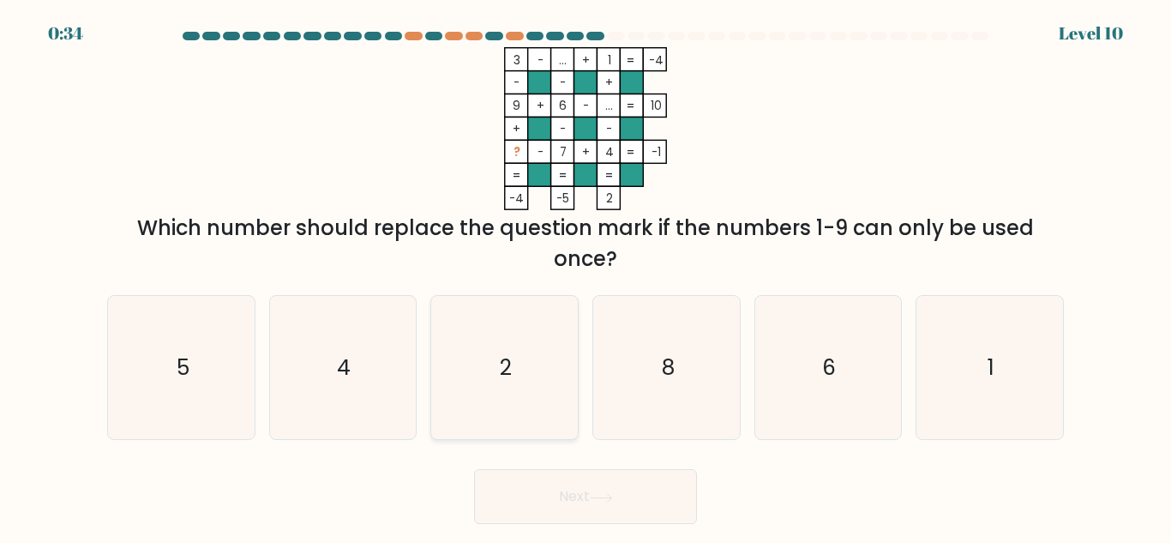
click at [504, 351] on icon "2" at bounding box center [504, 367] width 143 height 143
click at [586, 276] on input "c. 2" at bounding box center [586, 274] width 1 height 4
radio input "true"
click at [574, 497] on button "Next" at bounding box center [585, 496] width 223 height 55
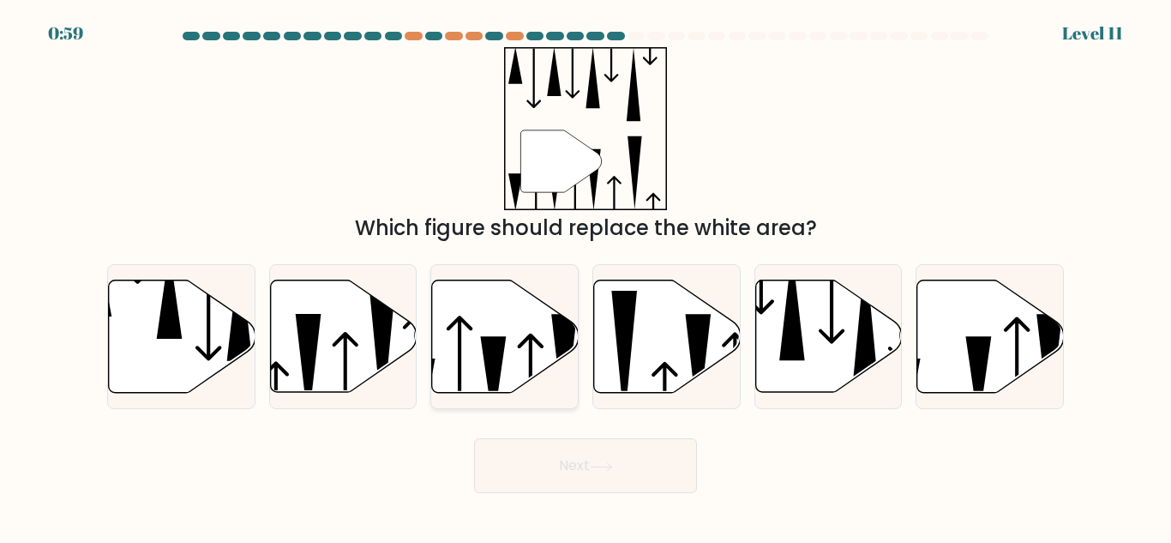
click at [474, 327] on icon at bounding box center [505, 336] width 147 height 112
click at [586, 276] on input "c." at bounding box center [586, 274] width 1 height 4
radio input "true"
click at [630, 462] on button "Next" at bounding box center [585, 465] width 223 height 55
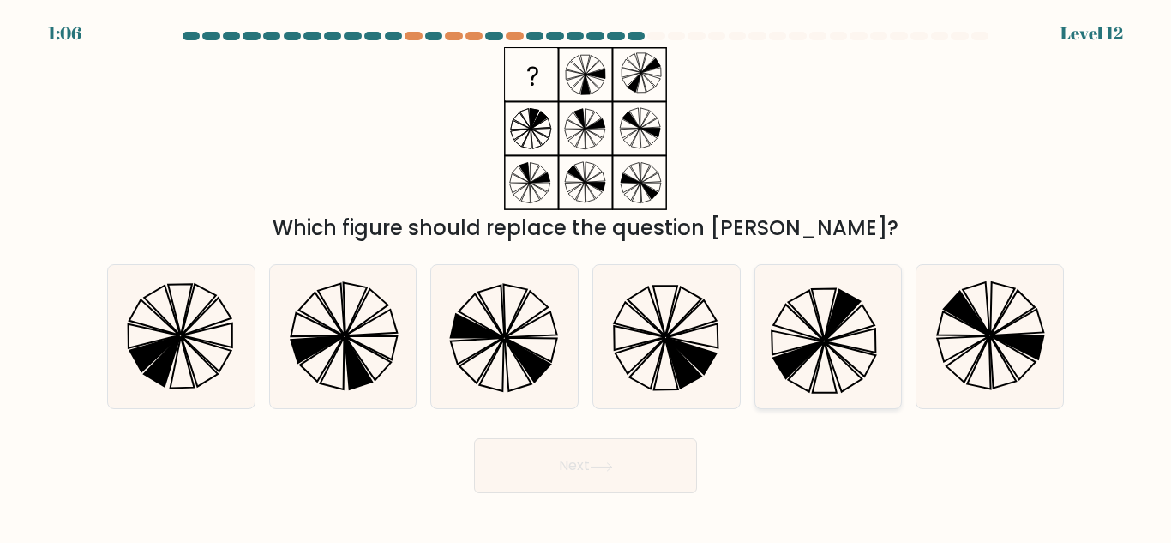
click at [779, 314] on icon at bounding box center [827, 336] width 143 height 143
click at [587, 276] on input "e." at bounding box center [586, 274] width 1 height 4
radio input "true"
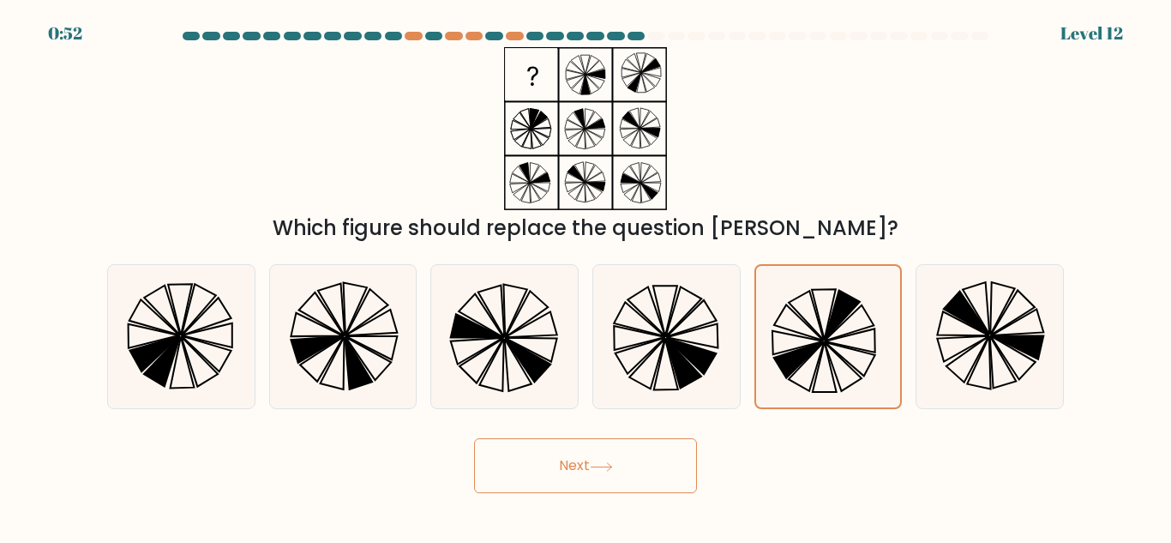
click at [570, 455] on button "Next" at bounding box center [585, 465] width 223 height 55
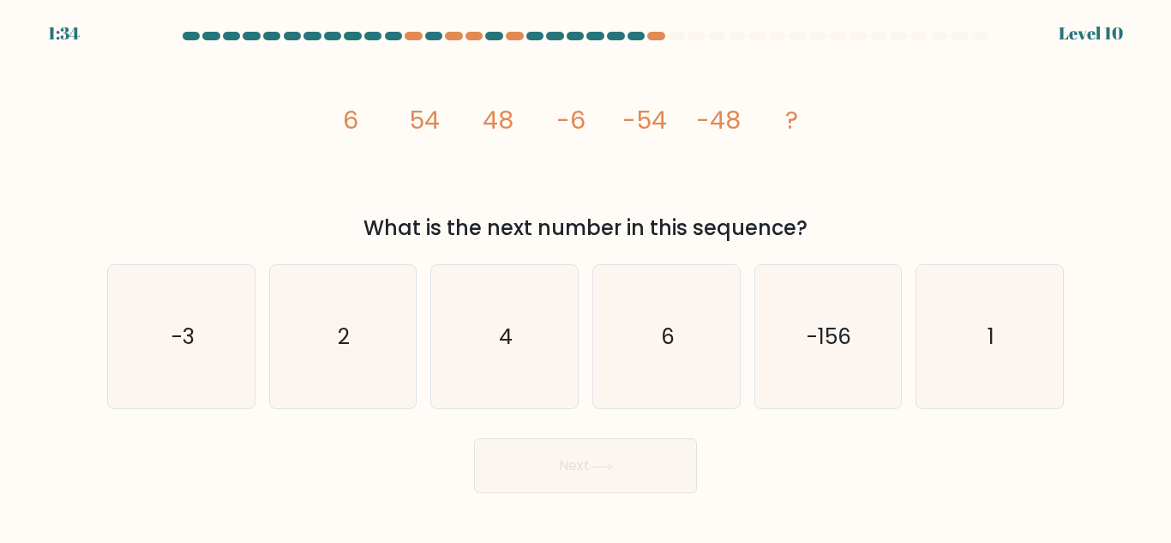
drag, startPoint x: 808, startPoint y: 227, endPoint x: 319, endPoint y: 93, distance: 506.8
click at [319, 93] on div "image/svg+xml 6 54 48 -6 -54 -48 ? What is the next number in this sequence?" at bounding box center [586, 145] width 978 height 196
copy div "6 54 48 -6 -54 -48 ? What is the next number in this sequence?"
click at [810, 440] on div "Next" at bounding box center [586, 461] width 978 height 63
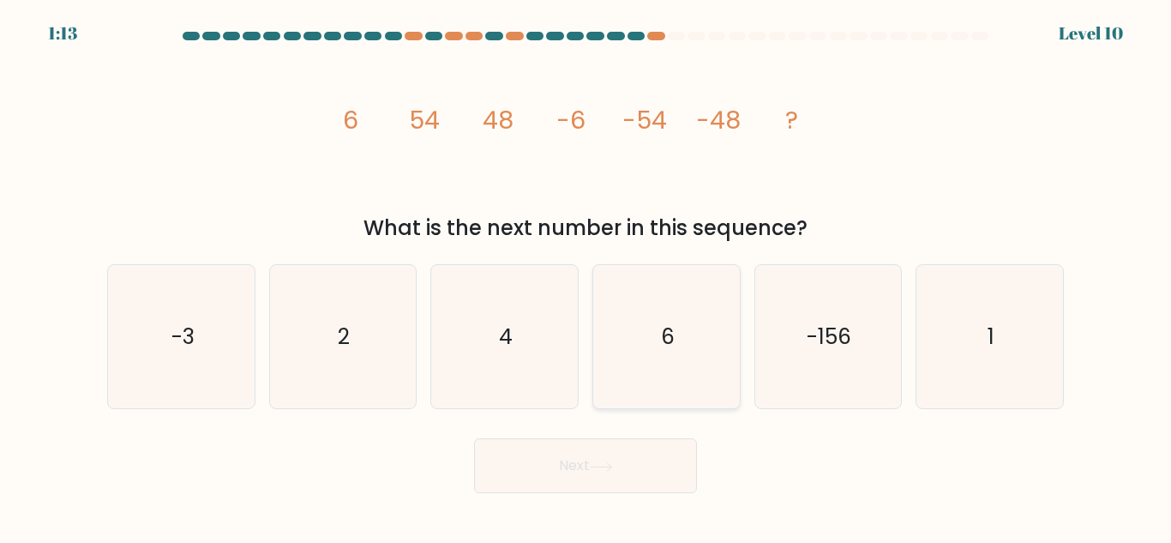
click at [668, 334] on text "6" at bounding box center [668, 337] width 14 height 30
click at [587, 276] on input "d. 6" at bounding box center [586, 274] width 1 height 4
radio input "true"
click at [640, 452] on button "Next" at bounding box center [585, 465] width 223 height 55
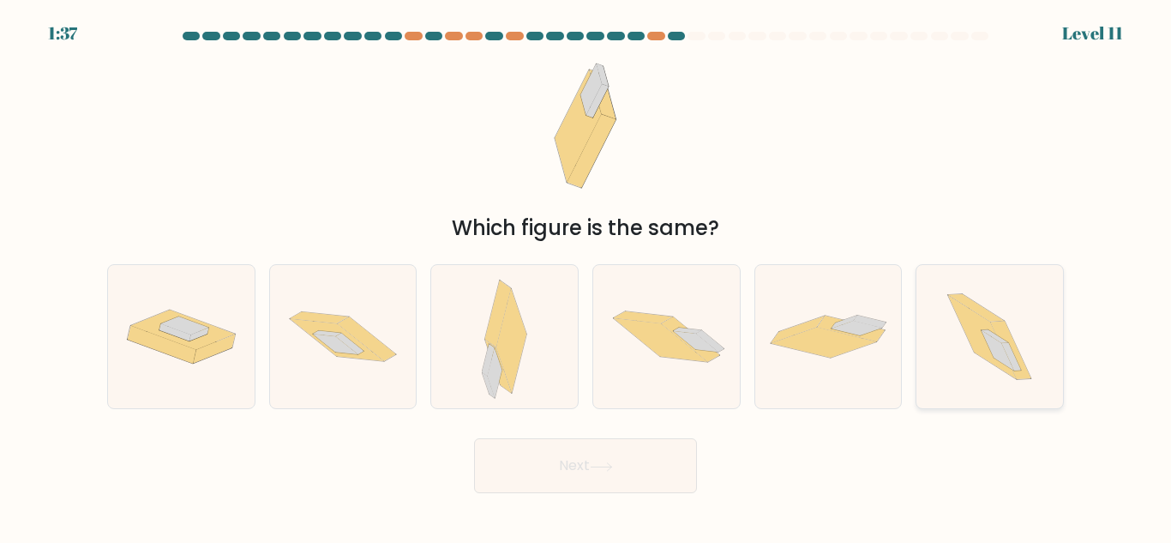
click at [1018, 346] on icon at bounding box center [990, 336] width 128 height 143
click at [587, 276] on input "f." at bounding box center [586, 274] width 1 height 4
radio input "true"
click at [638, 463] on button "Next" at bounding box center [585, 465] width 223 height 55
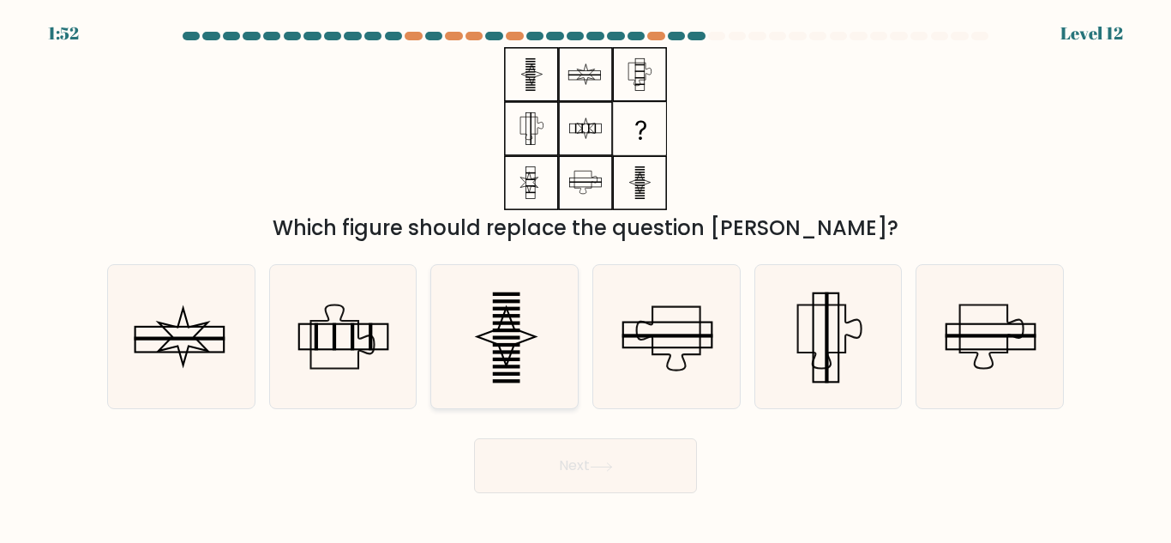
click at [513, 352] on rect at bounding box center [506, 352] width 27 height 3
click at [586, 276] on input "c." at bounding box center [586, 274] width 1 height 4
radio input "true"
click at [577, 488] on button "Next" at bounding box center [585, 465] width 223 height 55
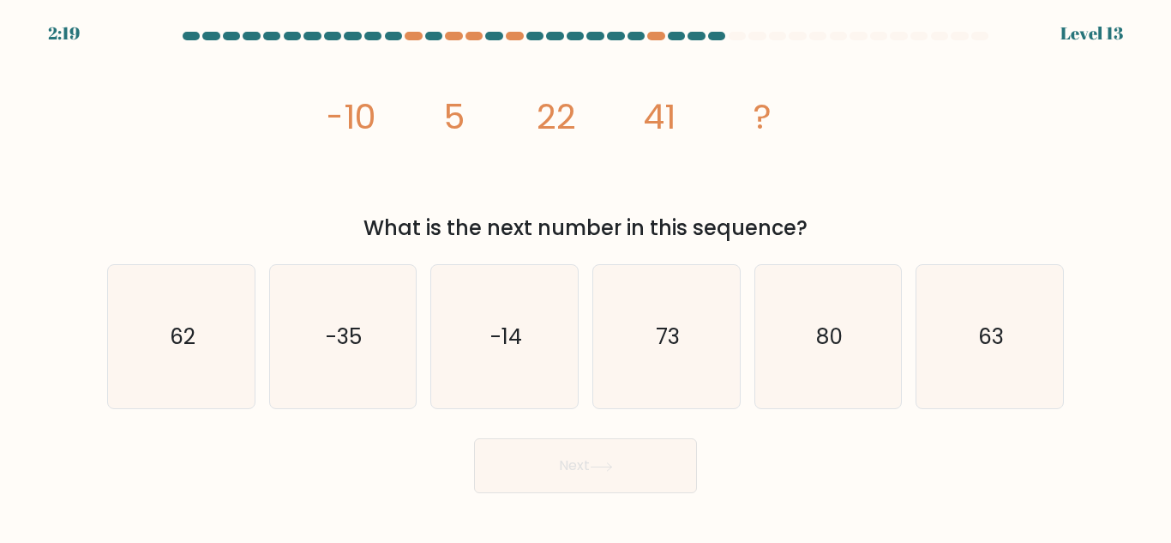
drag, startPoint x: 816, startPoint y: 230, endPoint x: 317, endPoint y: 135, distance: 507.1
click at [317, 135] on div "image/svg+xml -10 5 22 41 ? What is the next number in this sequence?" at bounding box center [586, 145] width 978 height 196
copy div "-10 5 22 41 ? What is the next number in this sequence?"
click at [310, 455] on div "Next" at bounding box center [586, 461] width 978 height 63
click at [131, 364] on icon "62" at bounding box center [181, 336] width 143 height 143
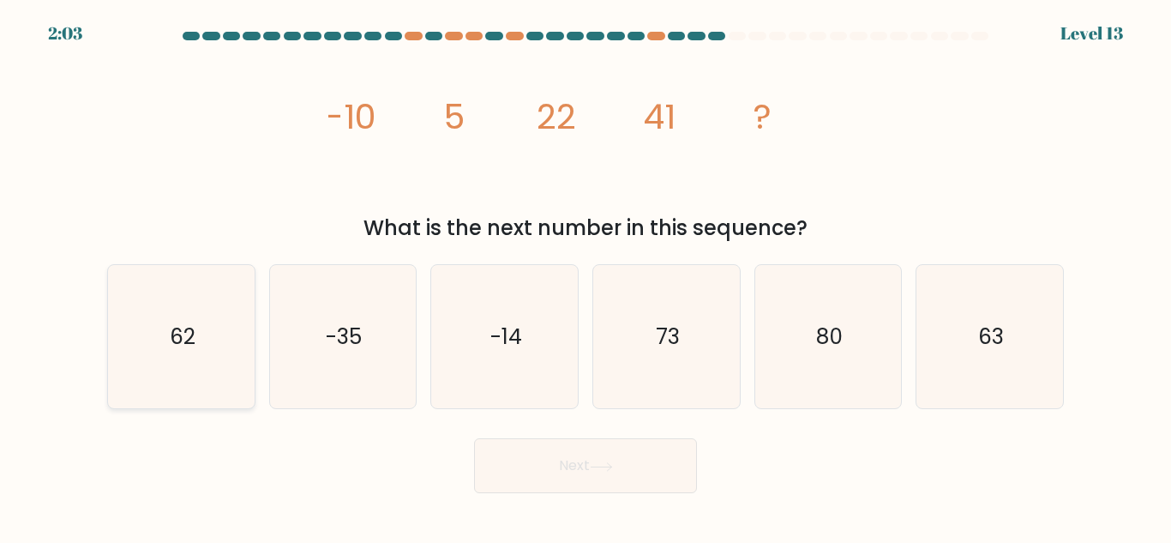
click at [586, 276] on input "a. 62" at bounding box center [586, 274] width 1 height 4
radio input "true"
click at [588, 461] on button "Next" at bounding box center [585, 465] width 223 height 55
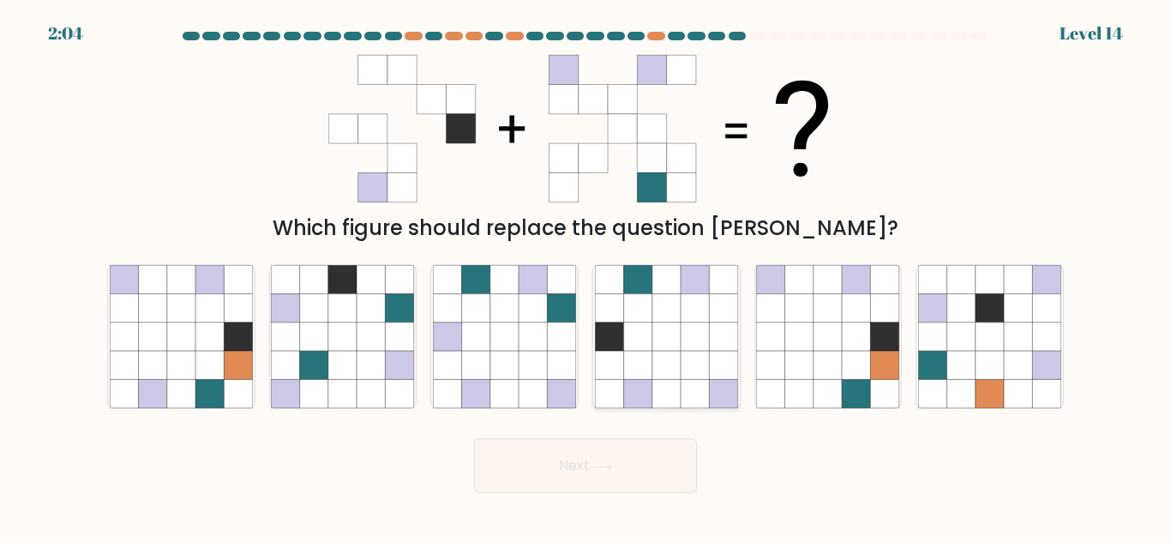
click at [688, 367] on icon at bounding box center [695, 365] width 28 height 28
click at [587, 276] on input "d." at bounding box center [586, 274] width 1 height 4
radio input "true"
click at [629, 459] on button "Next" at bounding box center [585, 465] width 223 height 55
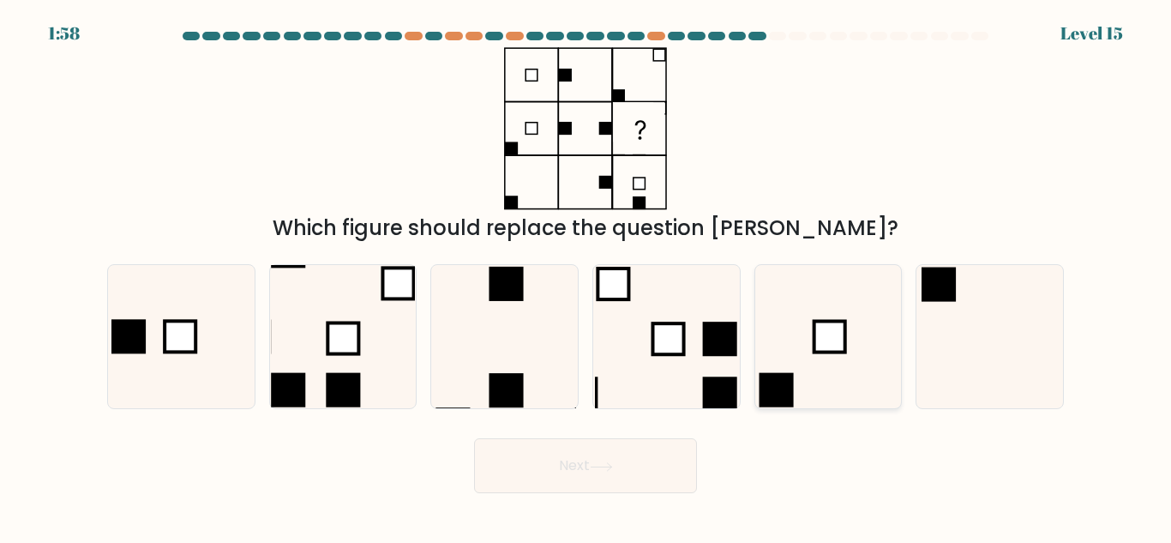
click at [829, 331] on rect at bounding box center [830, 337] width 31 height 31
click at [587, 276] on input "e." at bounding box center [586, 274] width 1 height 4
radio input "true"
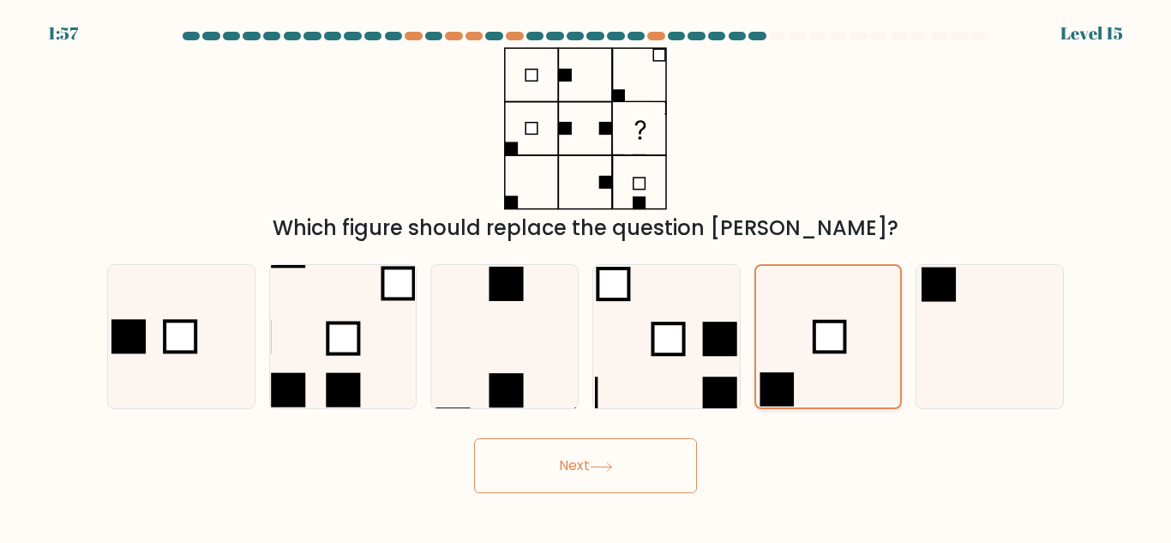
click at [811, 314] on icon at bounding box center [827, 336] width 141 height 141
click at [587, 276] on input "e." at bounding box center [586, 274] width 1 height 4
click at [505, 369] on icon at bounding box center [504, 336] width 143 height 143
click at [586, 276] on input "c." at bounding box center [586, 274] width 1 height 4
radio input "true"
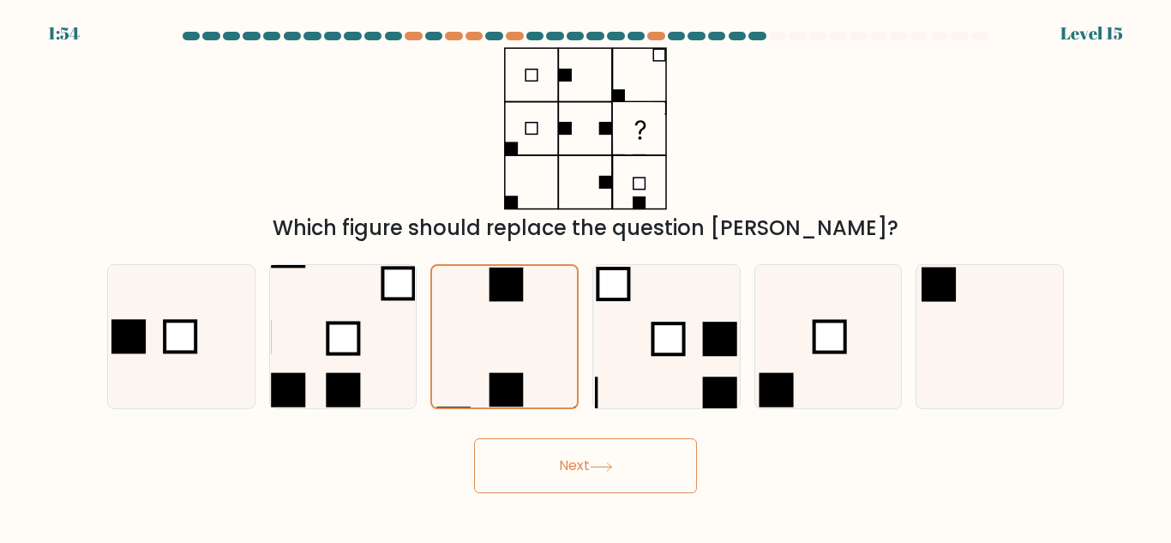
click at [615, 478] on button "Next" at bounding box center [585, 465] width 223 height 55
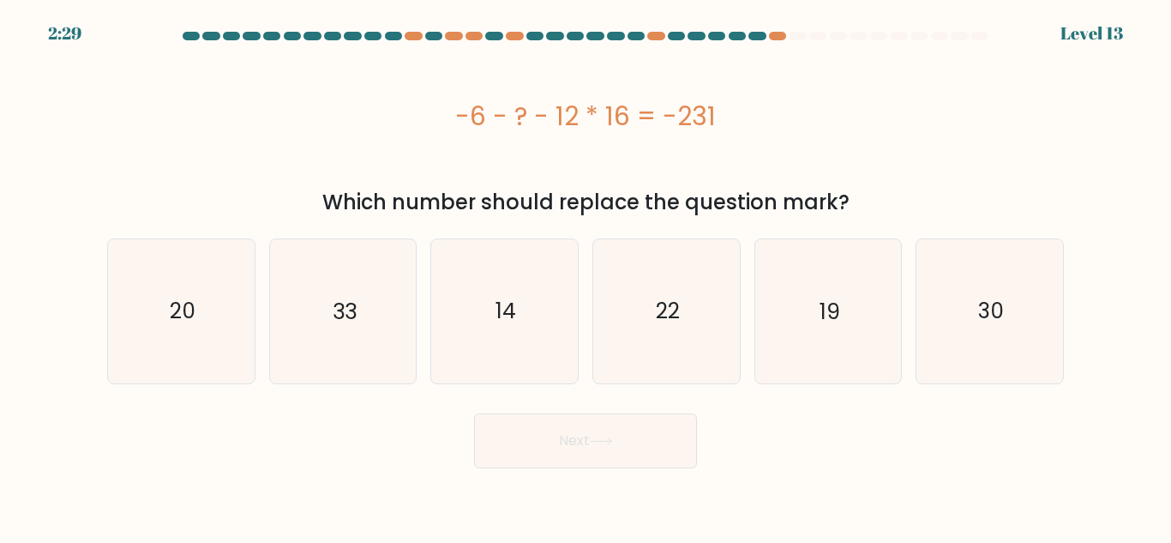
drag, startPoint x: 708, startPoint y: 110, endPoint x: 430, endPoint y: 119, distance: 278.0
click at [428, 122] on div "-6 - ? - 12 * 16 = -231" at bounding box center [585, 116] width 957 height 39
drag, startPoint x: 821, startPoint y: 198, endPoint x: 384, endPoint y: 116, distance: 444.2
click at [384, 116] on div "-6 - ? - 12 * 16 = -231 Which number should replace the question mark?" at bounding box center [586, 132] width 978 height 171
copy div "-6 - ? - 12 * 16 = -231 Which number should replace the question mark?"
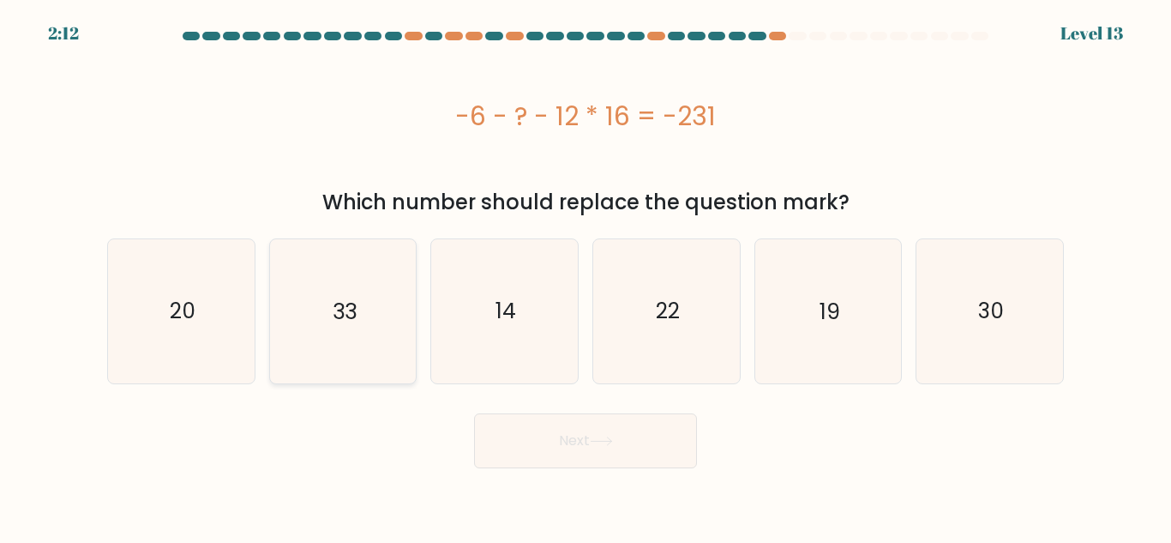
click at [341, 334] on icon "33" at bounding box center [342, 310] width 143 height 143
click at [586, 276] on input "b. 33" at bounding box center [586, 274] width 1 height 4
radio input "true"
drag, startPoint x: 598, startPoint y: 451, endPoint x: 609, endPoint y: 472, distance: 23.4
click at [596, 451] on button "Next" at bounding box center [585, 440] width 223 height 55
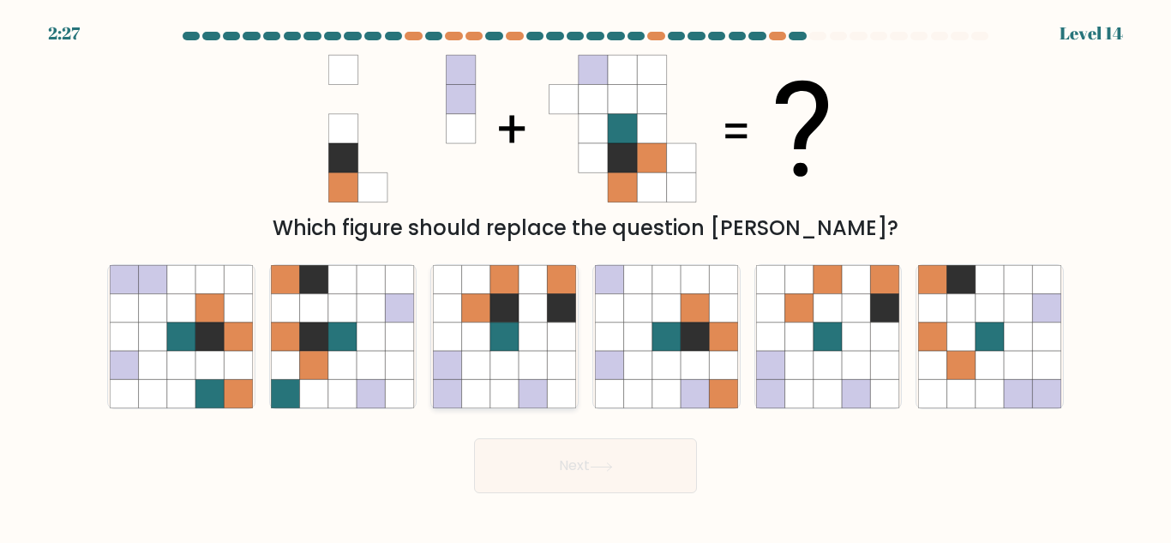
click at [535, 375] on icon at bounding box center [533, 365] width 28 height 28
click at [586, 276] on input "c." at bounding box center [586, 274] width 1 height 4
radio input "true"
click at [625, 454] on button "Next" at bounding box center [585, 465] width 223 height 55
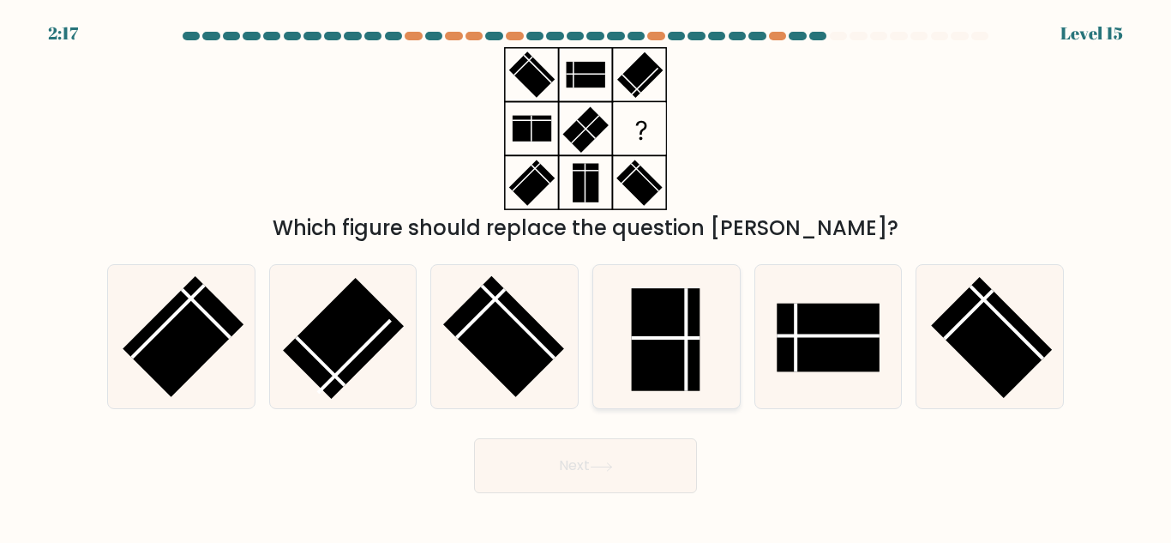
click at [686, 298] on line at bounding box center [686, 339] width 0 height 103
click at [587, 276] on input "d." at bounding box center [586, 274] width 1 height 4
radio input "true"
click at [635, 455] on button "Next" at bounding box center [585, 465] width 223 height 55
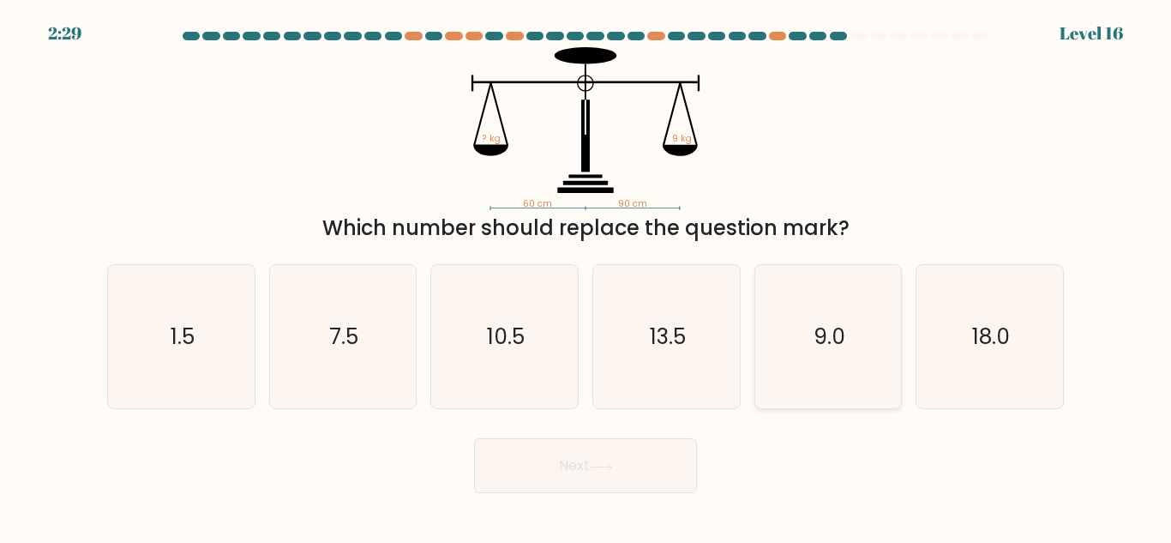
click at [810, 327] on icon "9.0" at bounding box center [827, 336] width 143 height 143
click at [587, 276] on input "e. 9.0" at bounding box center [586, 274] width 1 height 4
radio input "true"
click at [553, 465] on button "Next" at bounding box center [585, 465] width 223 height 55
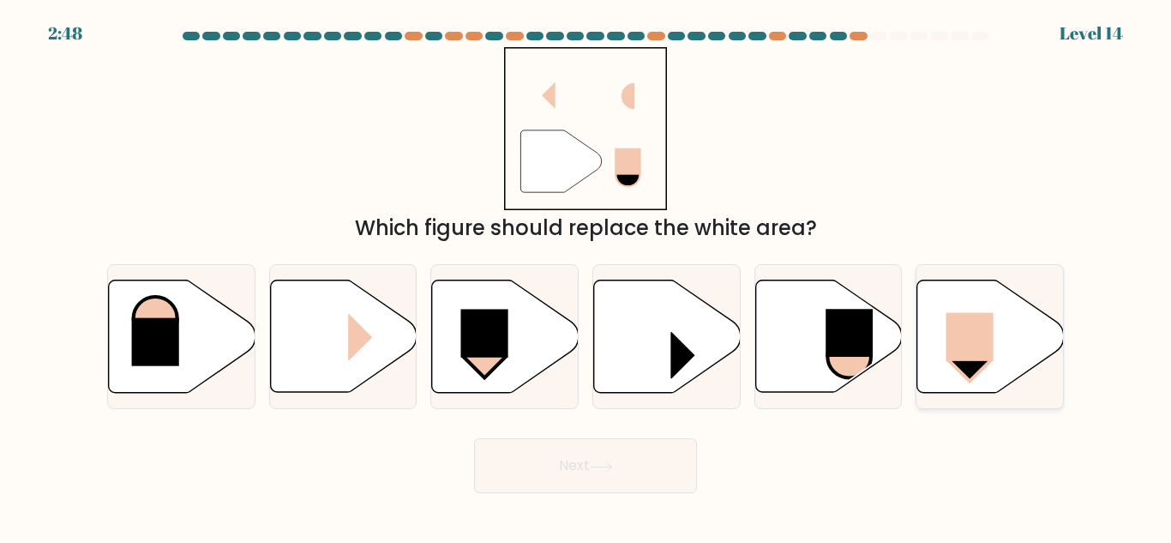
click at [1002, 339] on icon at bounding box center [991, 336] width 147 height 112
click at [587, 276] on input "f." at bounding box center [586, 274] width 1 height 4
radio input "true"
click at [616, 475] on button "Next" at bounding box center [585, 465] width 223 height 55
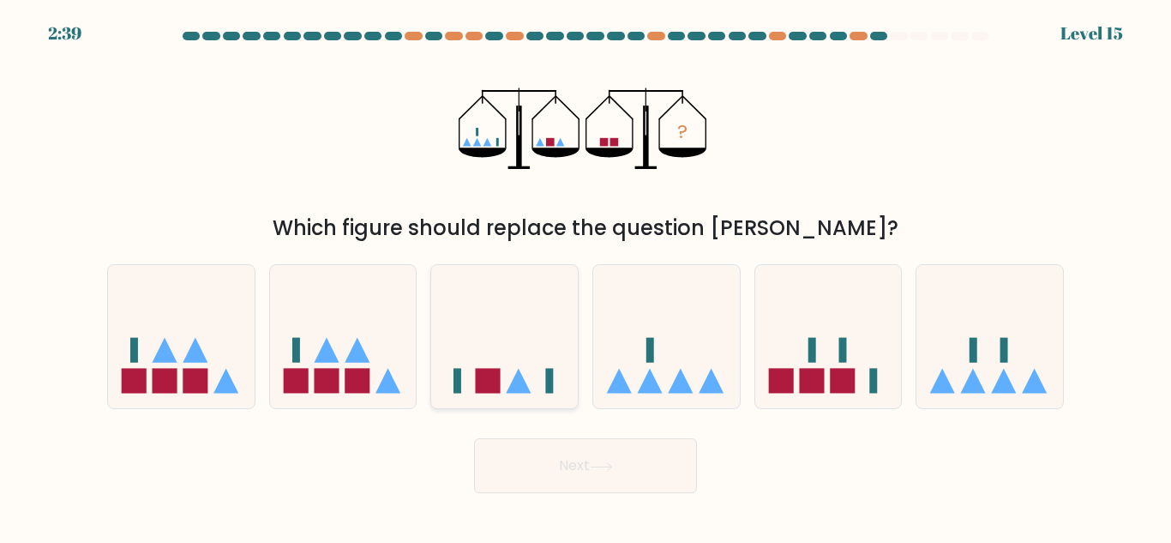
click at [514, 364] on icon at bounding box center [504, 336] width 147 height 121
click at [586, 276] on input "c." at bounding box center [586, 274] width 1 height 4
radio input "true"
click at [651, 453] on button "Next" at bounding box center [585, 465] width 223 height 55
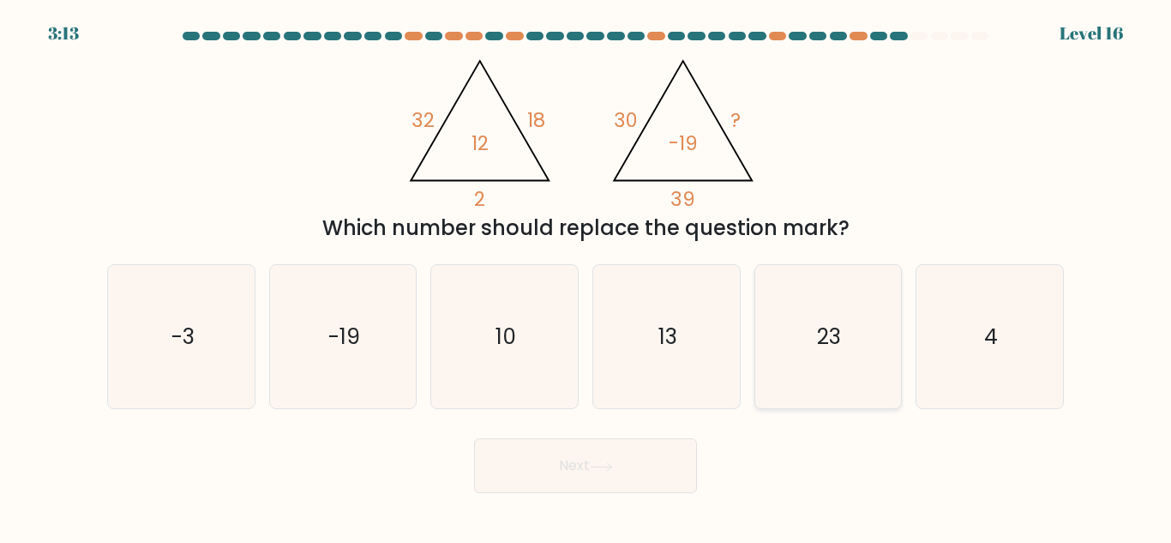
click at [818, 362] on icon "23" at bounding box center [827, 336] width 143 height 143
click at [587, 276] on input "e. 23" at bounding box center [586, 274] width 1 height 4
radio input "true"
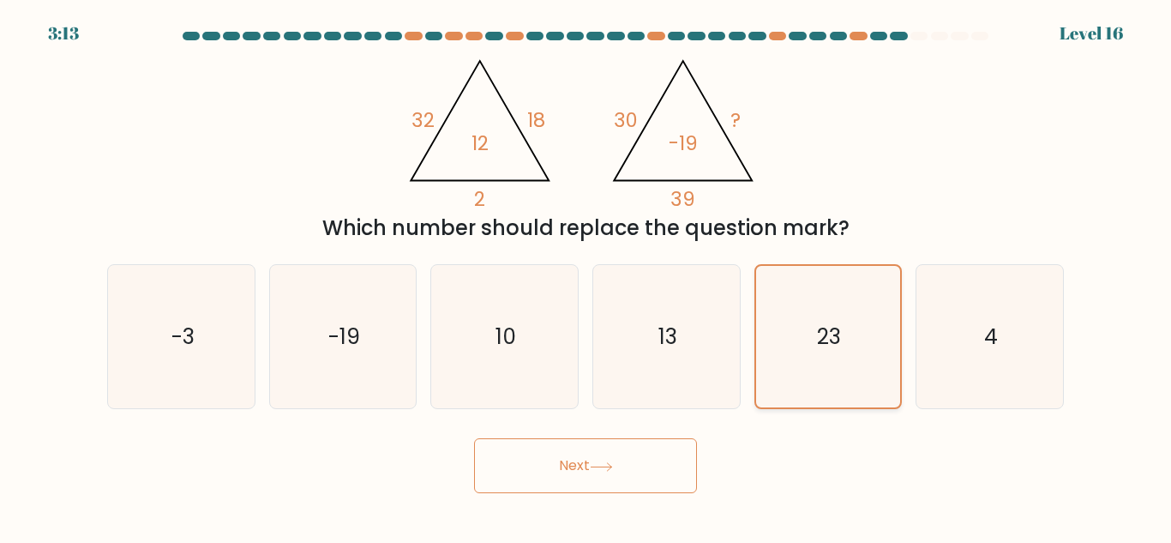
click at [817, 362] on icon "23" at bounding box center [827, 336] width 141 height 141
click at [587, 276] on input "e. 23" at bounding box center [586, 274] width 1 height 4
click at [817, 362] on icon "23" at bounding box center [827, 336] width 141 height 141
click at [587, 276] on input "e. 23" at bounding box center [586, 274] width 1 height 4
click at [914, 190] on div "@import url('https://fonts.googleapis.com/css?family=Abril+Fatface:400,100,100i…" at bounding box center [586, 145] width 978 height 196
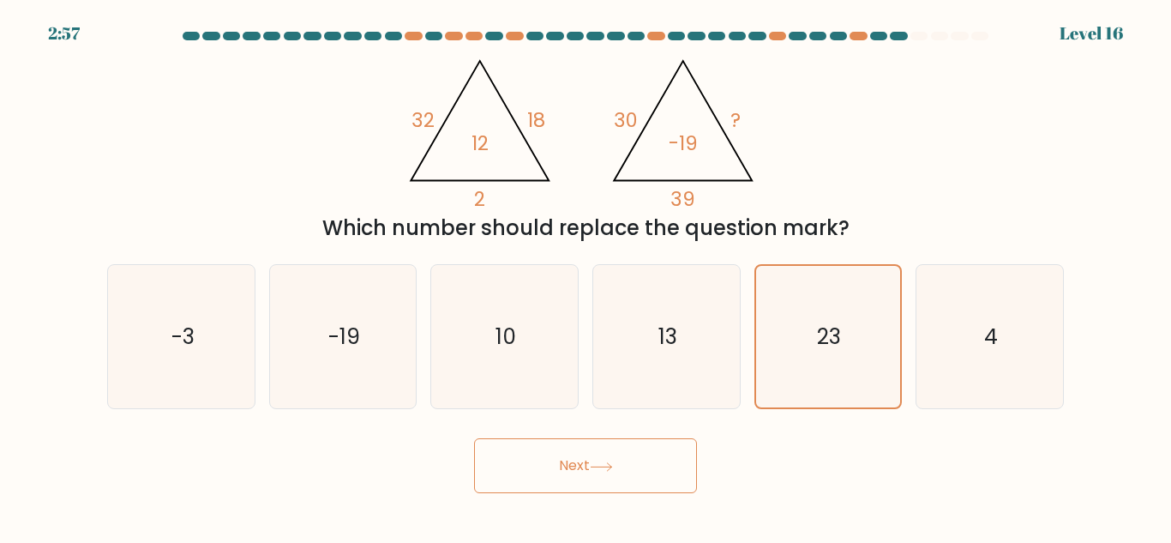
click at [857, 499] on body "2:57 Level 16" at bounding box center [585, 271] width 1171 height 543
click at [584, 473] on button "Next" at bounding box center [585, 465] width 223 height 55
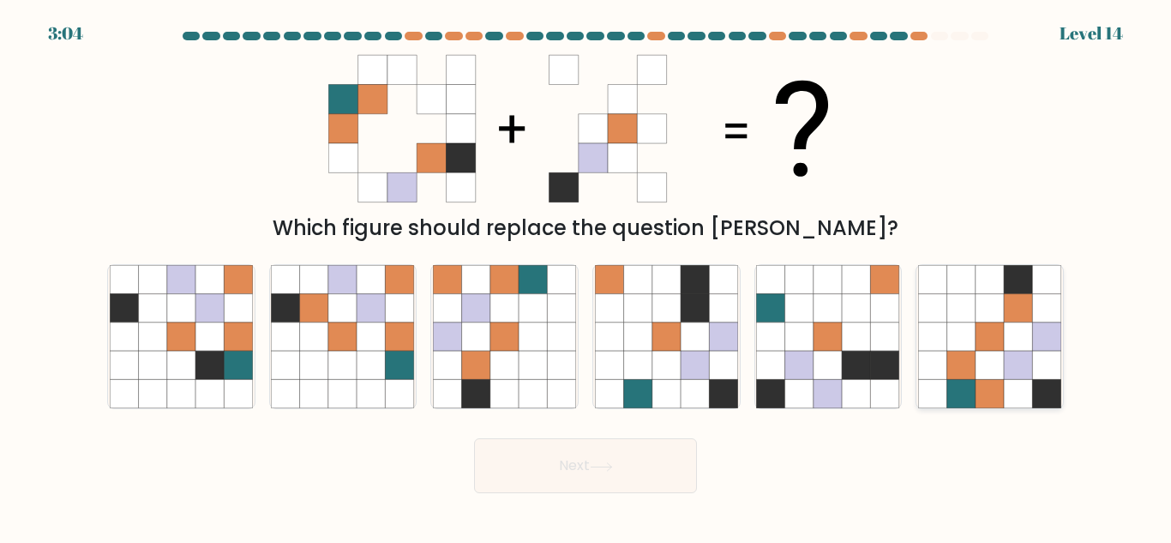
click at [1019, 369] on icon at bounding box center [1018, 365] width 28 height 28
click at [587, 276] on input "f." at bounding box center [586, 274] width 1 height 4
radio input "true"
click at [631, 468] on button "Next" at bounding box center [585, 465] width 223 height 55
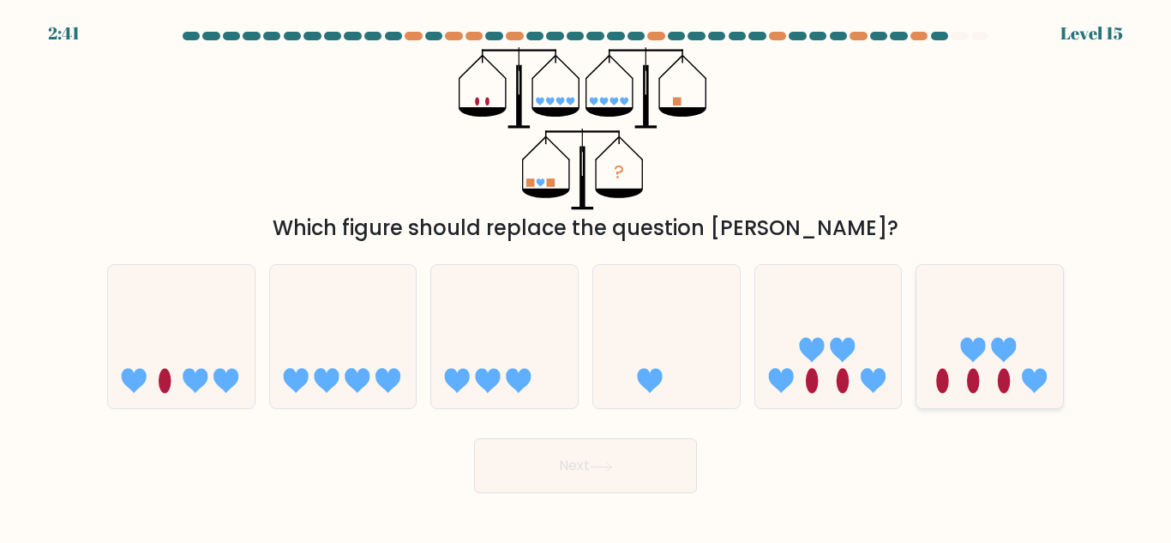
click at [984, 341] on icon at bounding box center [973, 350] width 25 height 25
click at [587, 276] on input "f." at bounding box center [586, 274] width 1 height 4
radio input "true"
click at [665, 452] on button "Next" at bounding box center [585, 465] width 223 height 55
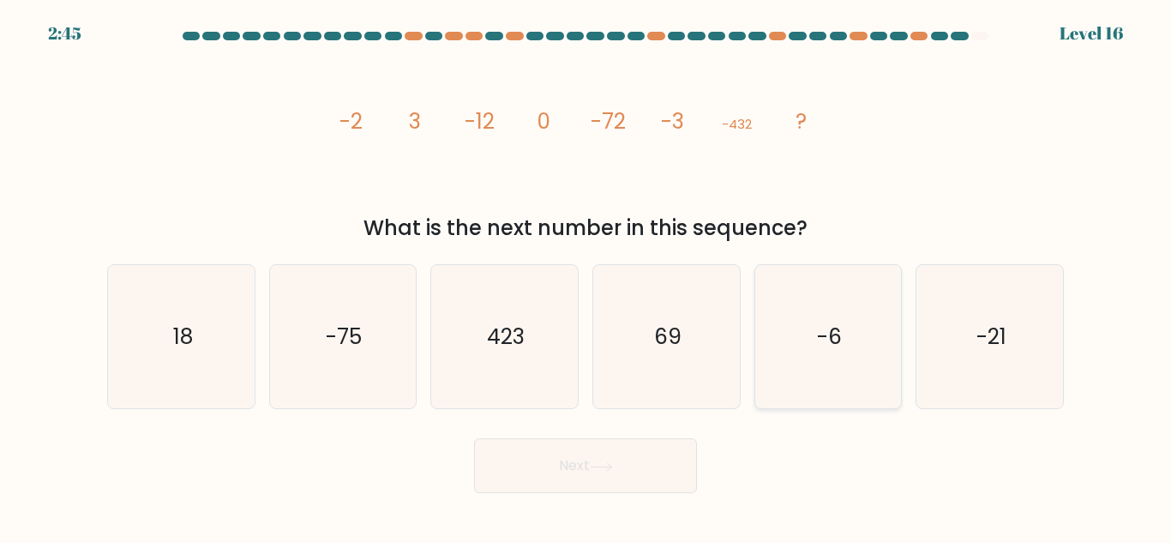
click at [868, 346] on icon "-6" at bounding box center [827, 336] width 143 height 143
click at [587, 276] on input "e. -6" at bounding box center [586, 274] width 1 height 4
radio input "true"
click at [581, 475] on button "Next" at bounding box center [585, 465] width 223 height 55
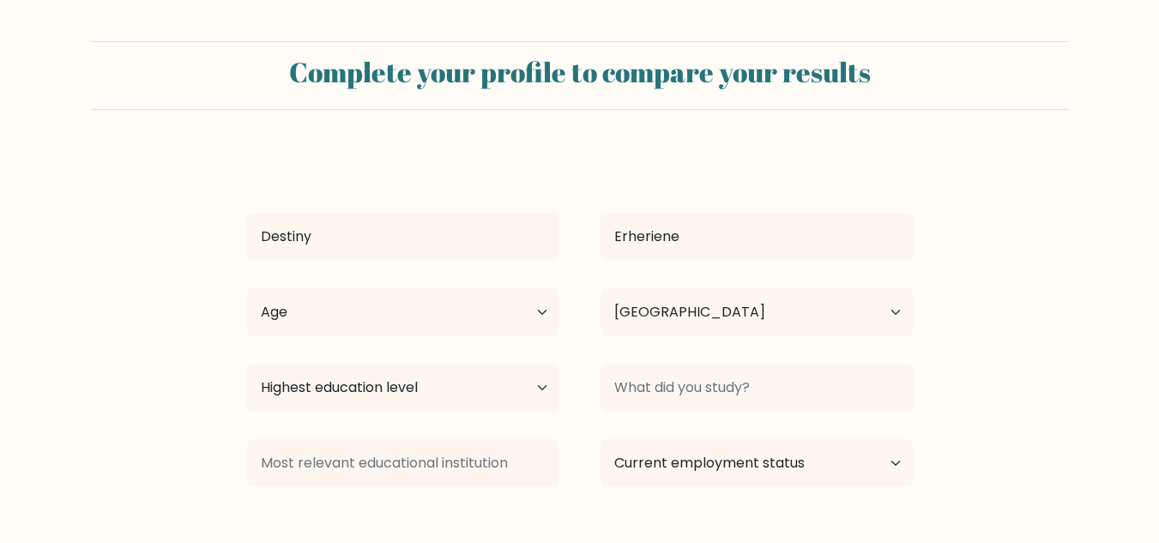
select select "NG"
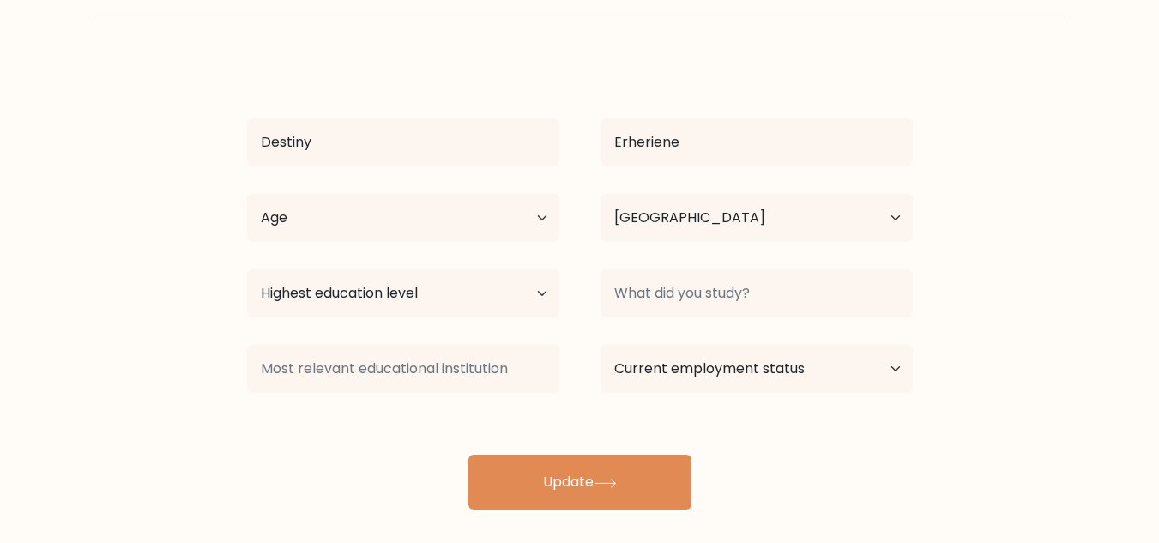
scroll to position [107, 0]
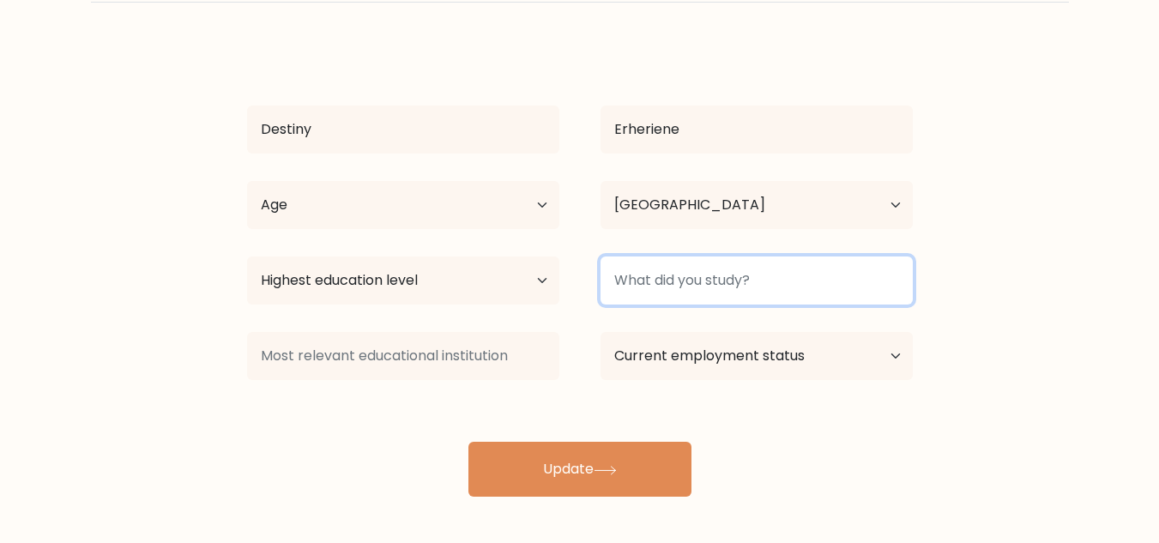
click at [681, 286] on input at bounding box center [756, 280] width 312 height 48
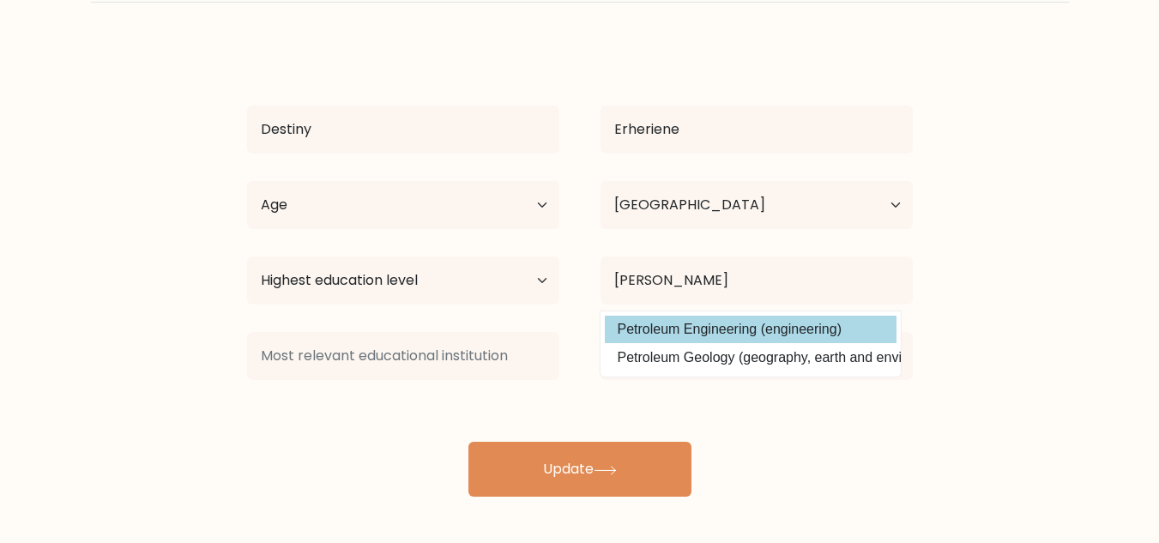
click at [683, 319] on div "Destiny Erheriene Age Under 18 years old 18-24 years old 25-34 years old 35-44 …" at bounding box center [580, 270] width 686 height 453
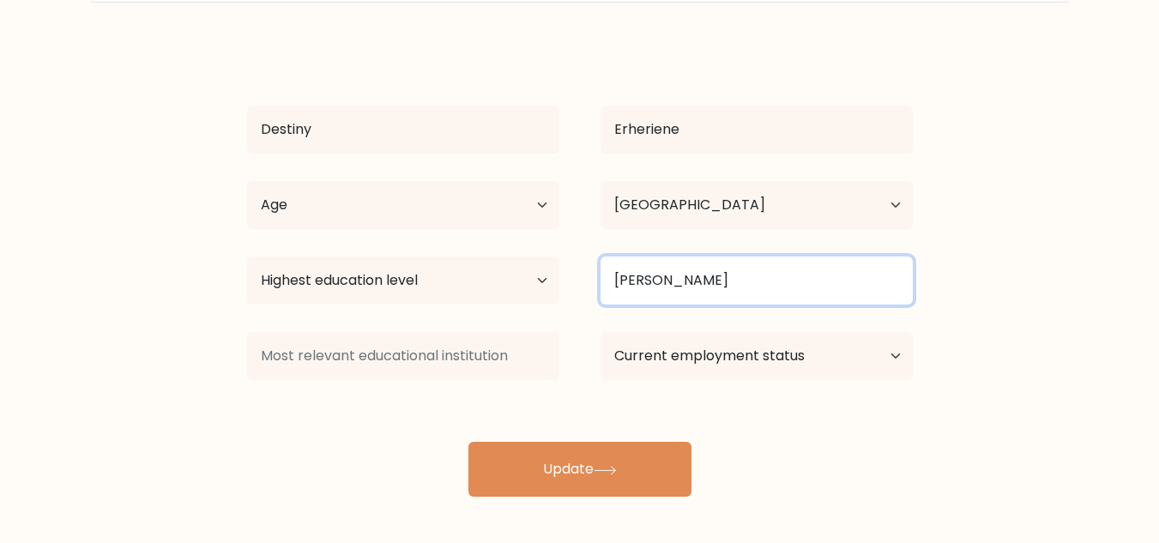
click at [672, 285] on input "Petr" at bounding box center [756, 280] width 312 height 48
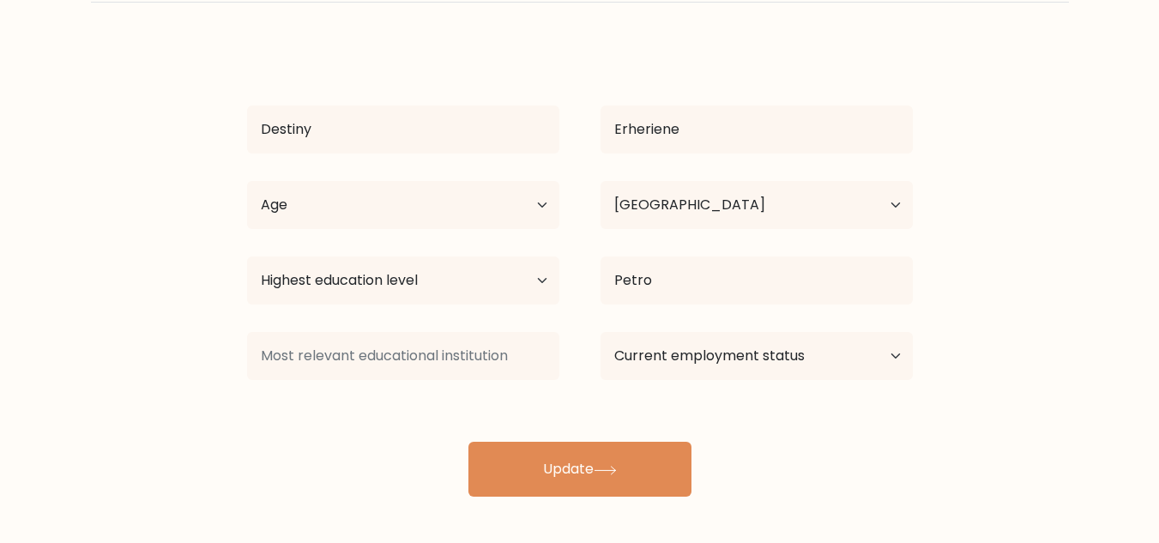
click at [776, 328] on div "Destiny Erheriene Age Under 18 years old 18-24 years old 25-34 years old 35-44 …" at bounding box center [580, 270] width 686 height 453
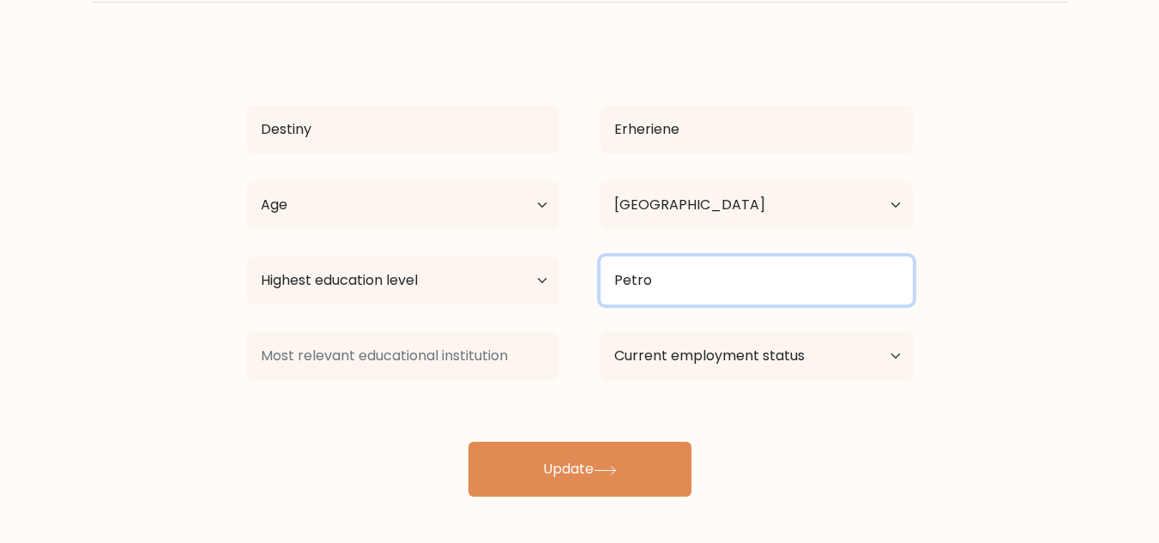
click at [677, 291] on input "Petro" at bounding box center [756, 280] width 312 height 48
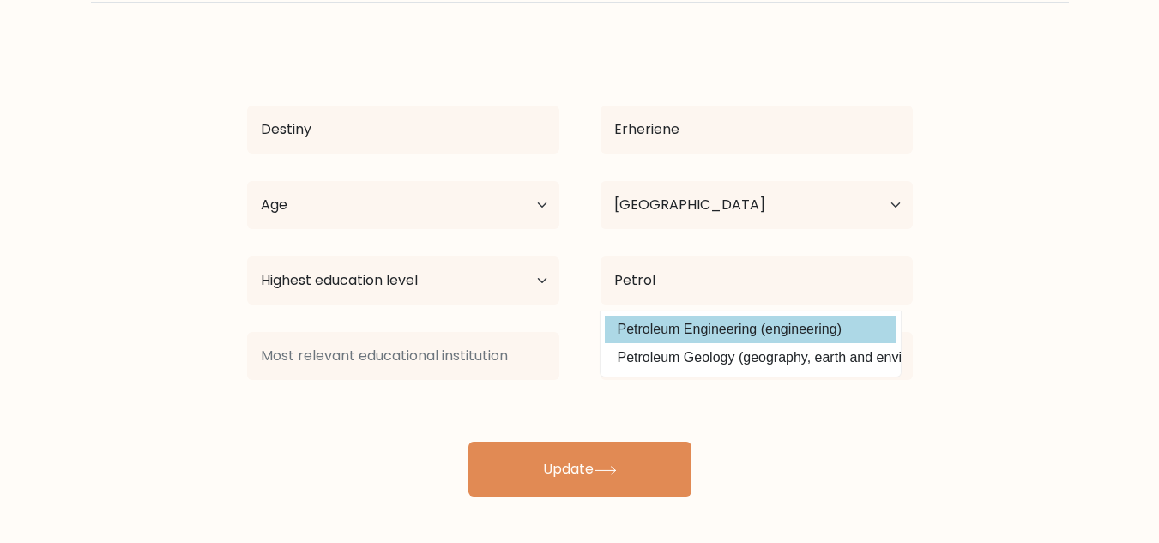
click at [774, 320] on div "Destiny Erheriene Age Under 18 years old 18-24 years old 25-34 years old 35-44 …" at bounding box center [580, 270] width 686 height 453
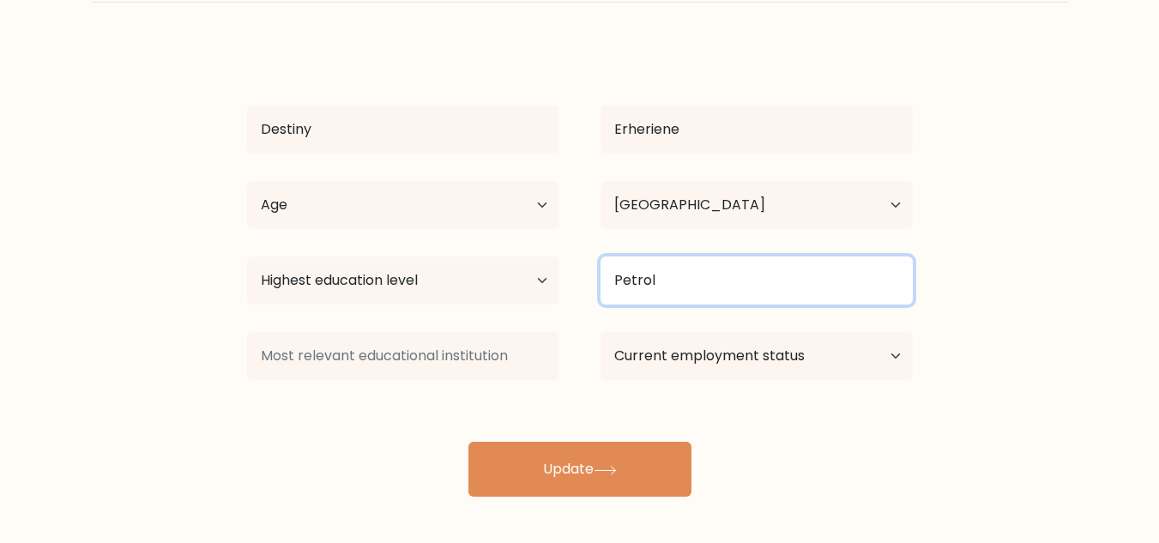
click at [713, 273] on input "Petrol" at bounding box center [756, 280] width 312 height 48
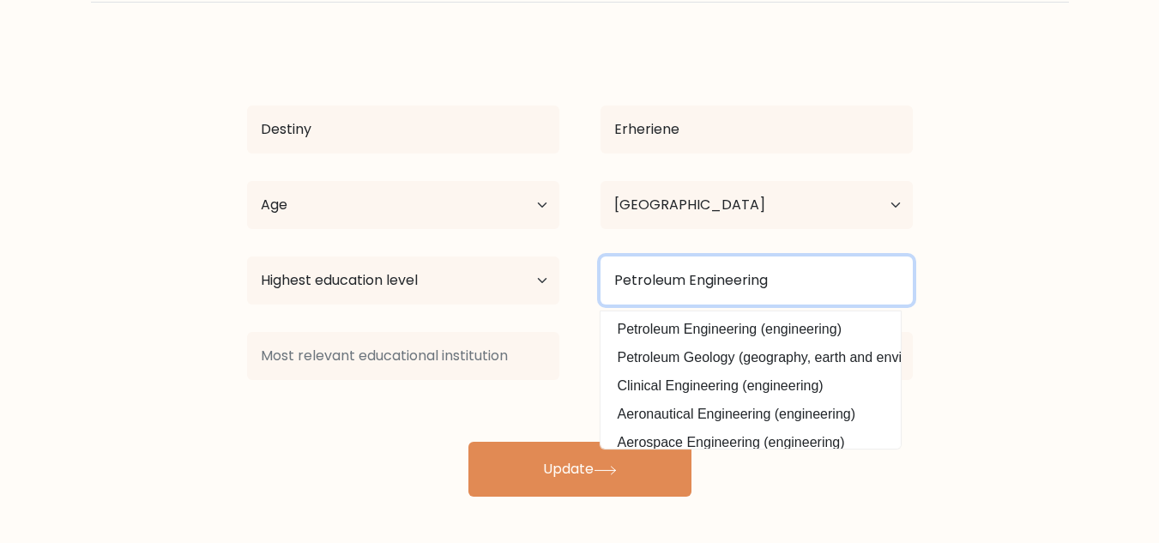
type input "Petroleum Engineering"
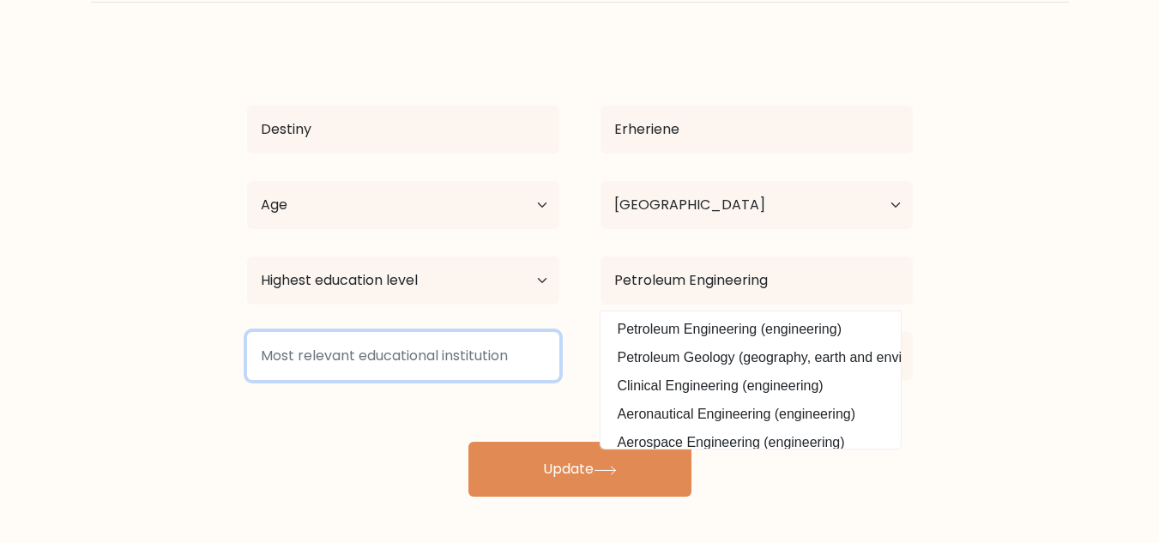
click at [465, 346] on input at bounding box center [403, 356] width 312 height 48
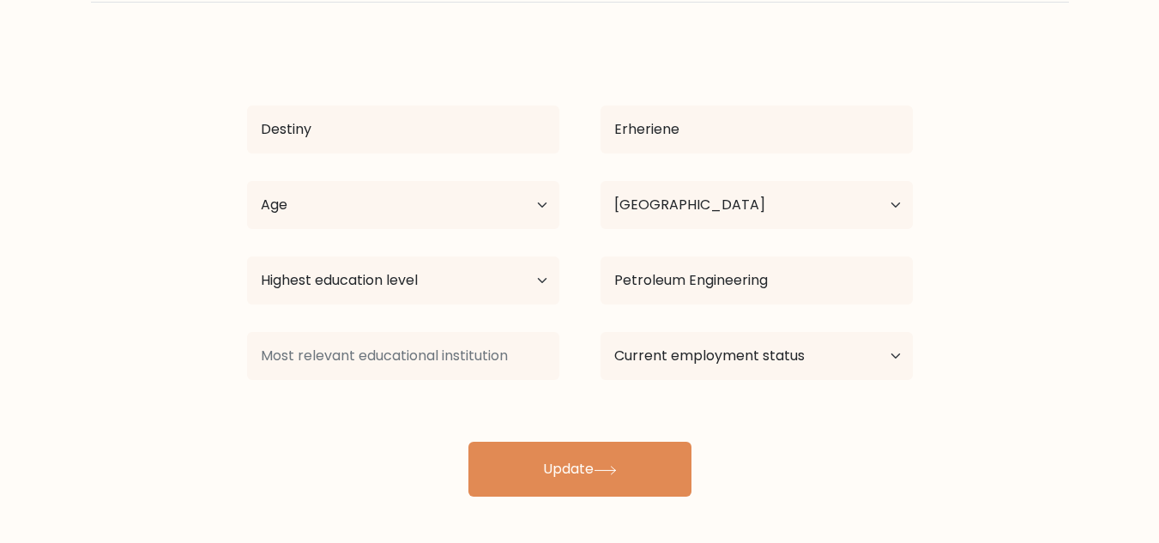
click at [847, 431] on div "Destiny Erheriene Age Under 18 years old 18-24 years old 25-34 years old 35-44 …" at bounding box center [580, 270] width 686 height 453
click at [839, 377] on select "Current employment status Employed Student Retired Other / prefer not to answer" at bounding box center [756, 356] width 312 height 48
click at [865, 459] on div "Destiny Erheriene Age Under 18 years old 18-24 years old 25-34 years old 35-44 …" at bounding box center [580, 270] width 686 height 453
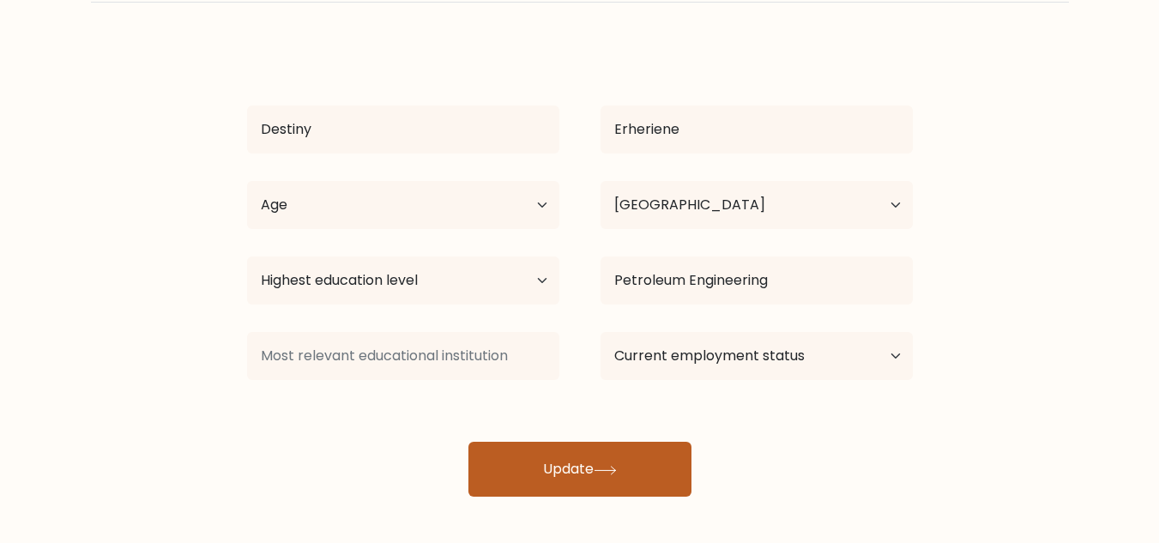
click at [596, 466] on button "Update" at bounding box center [579, 469] width 223 height 55
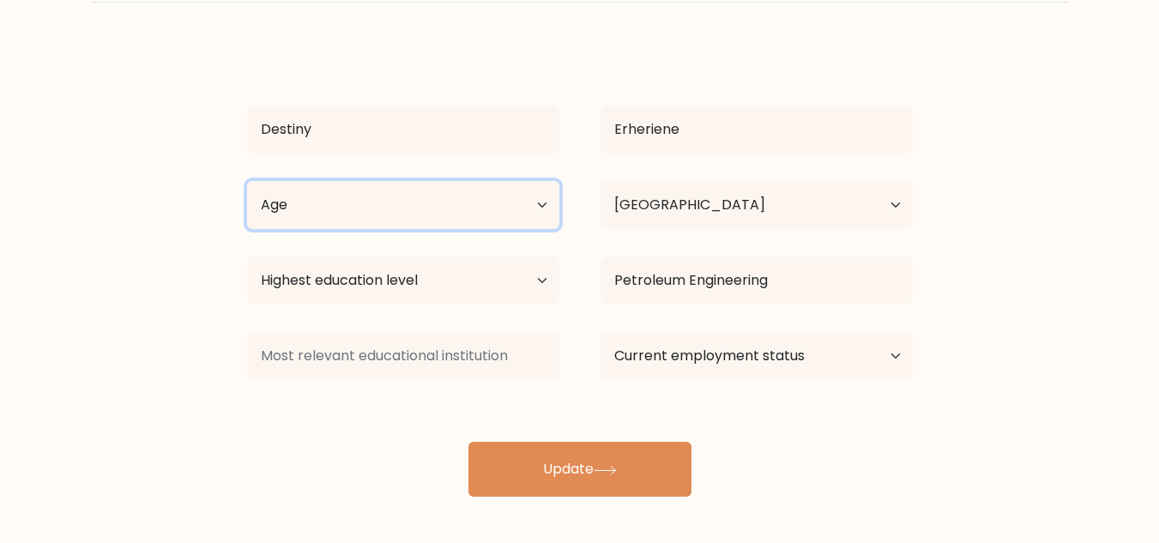
drag, startPoint x: 370, startPoint y: 181, endPoint x: 373, endPoint y: 191, distance: 10.8
click at [370, 181] on select "Age Under 18 years old 18-24 years old 25-34 years old 35-44 years old 45-54 ye…" at bounding box center [403, 205] width 312 height 48
click at [373, 191] on select "Age Under 18 years old 18-24 years old 25-34 years old 35-44 years old 45-54 ye…" at bounding box center [403, 205] width 312 height 48
select select "25_34"
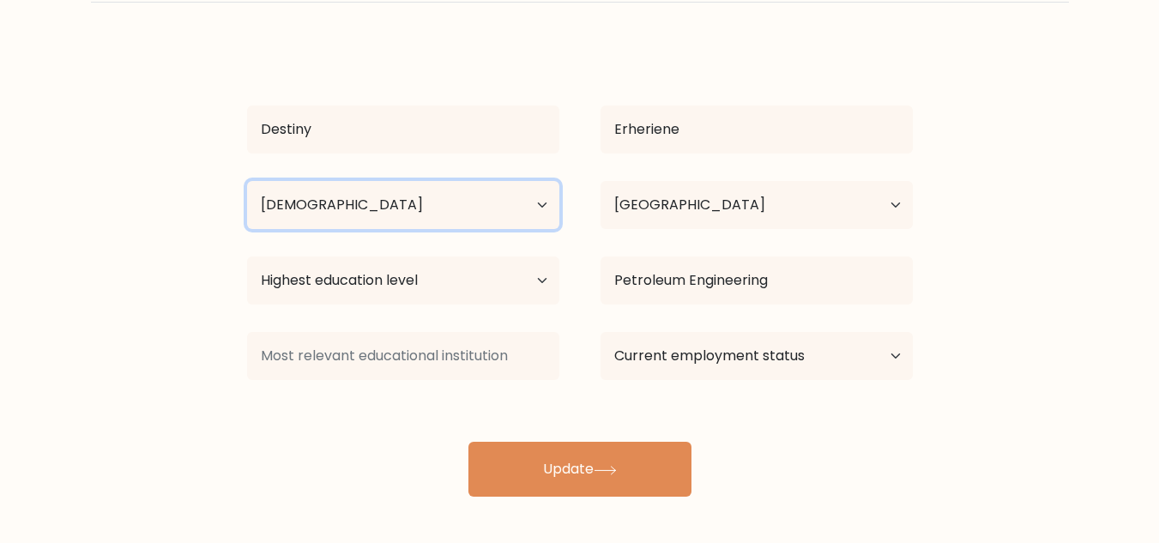
click at [247, 181] on select "Age Under 18 years old 18-24 years old 25-34 years old 35-44 years old 45-54 ye…" at bounding box center [403, 205] width 312 height 48
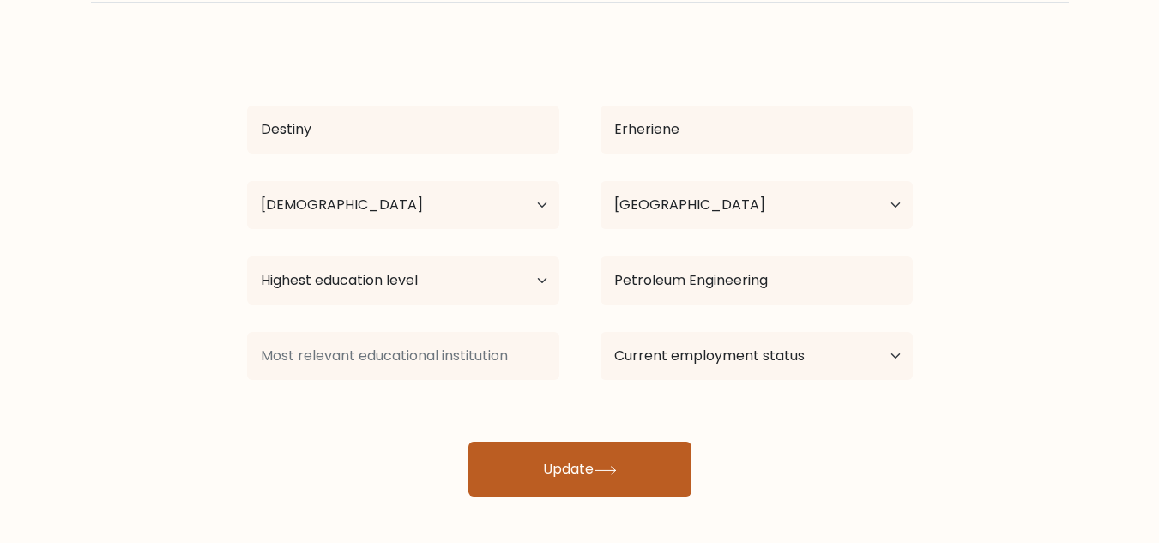
click at [535, 466] on button "Update" at bounding box center [579, 469] width 223 height 55
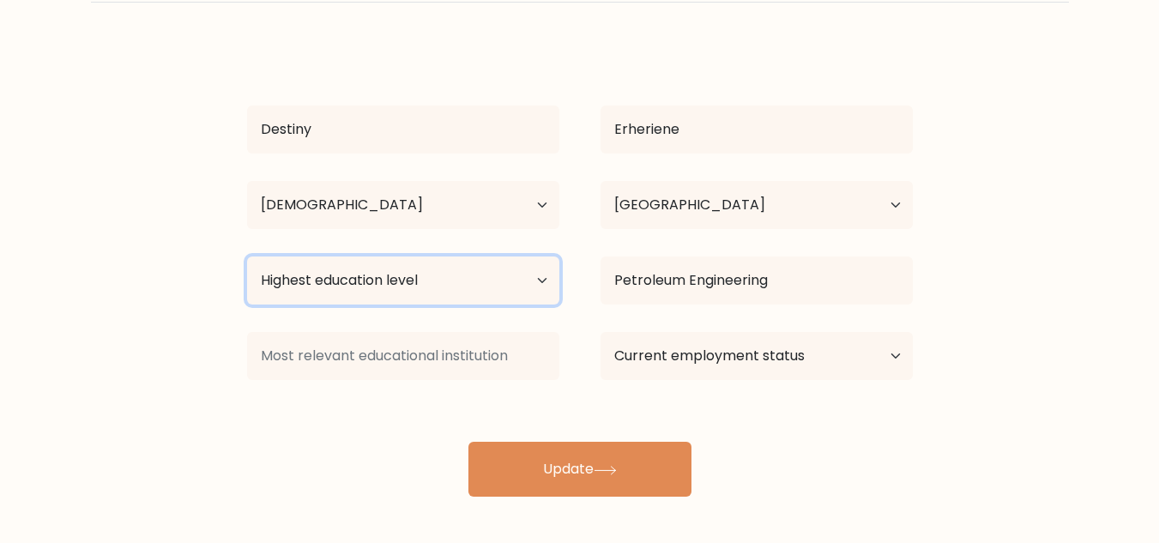
click at [433, 283] on select "Highest education level No schooling Primary Lower Secondary Upper Secondary Oc…" at bounding box center [403, 280] width 312 height 48
select select "bachelors_degree"
click at [247, 256] on select "Highest education level No schooling Primary Lower Secondary Upper Secondary Oc…" at bounding box center [403, 280] width 312 height 48
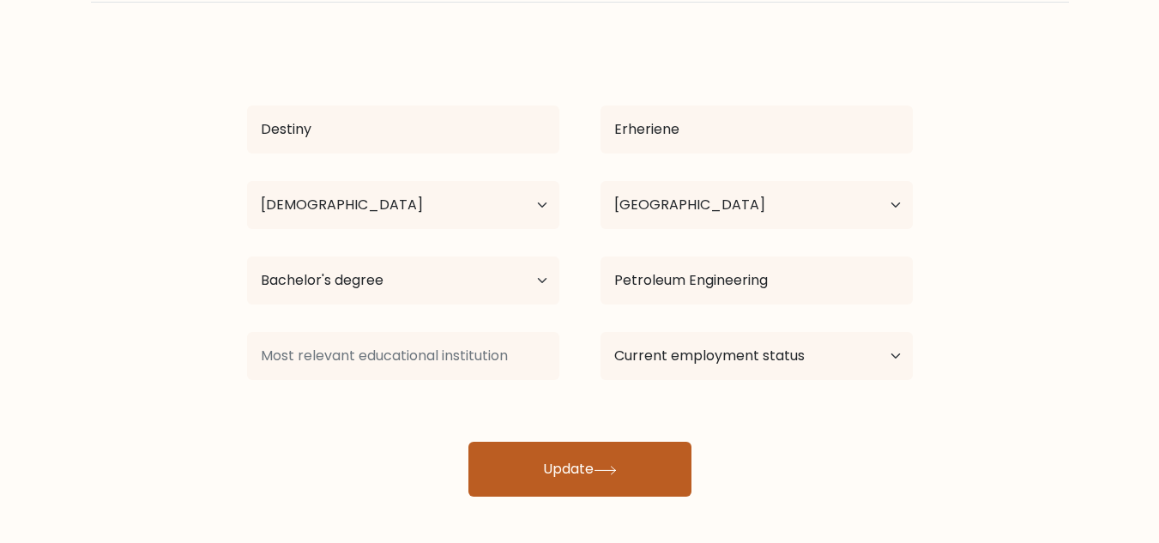
click at [534, 470] on button "Update" at bounding box center [579, 469] width 223 height 55
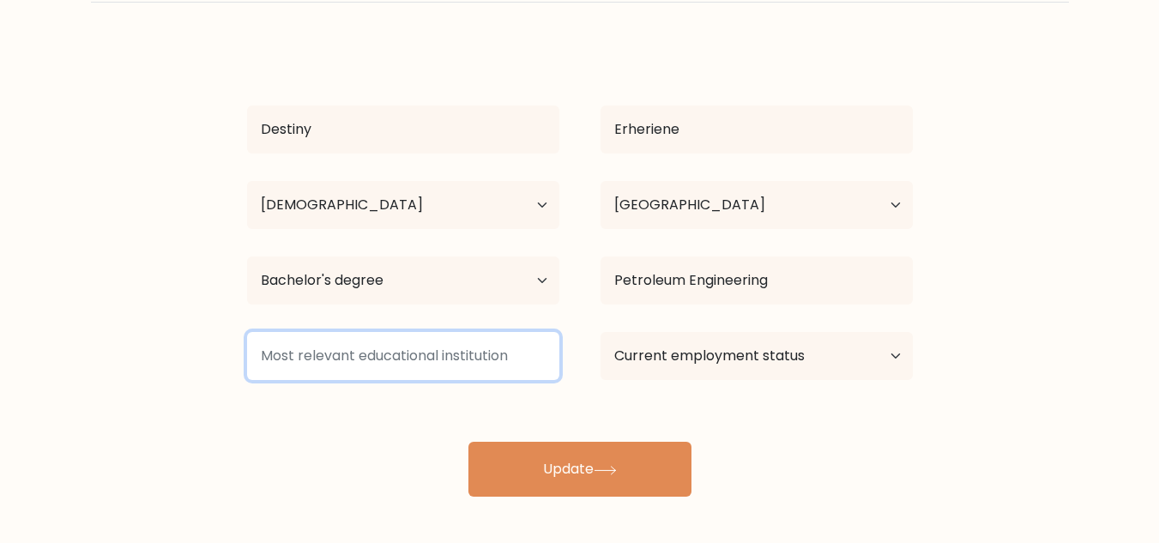
click at [442, 348] on input at bounding box center [403, 356] width 312 height 48
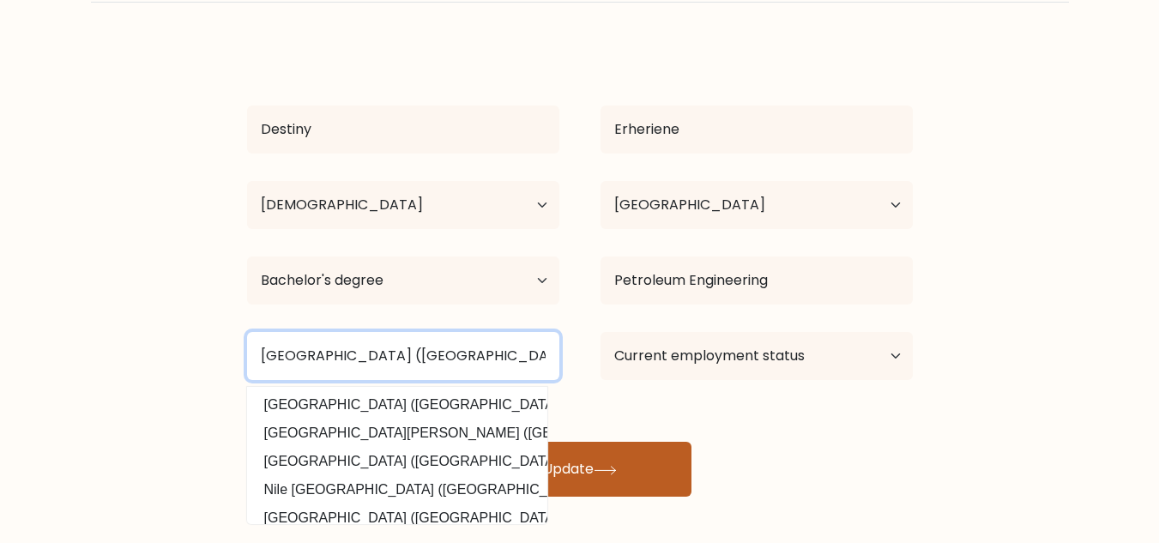
type input "University of Port Harcourt (Nigeria)"
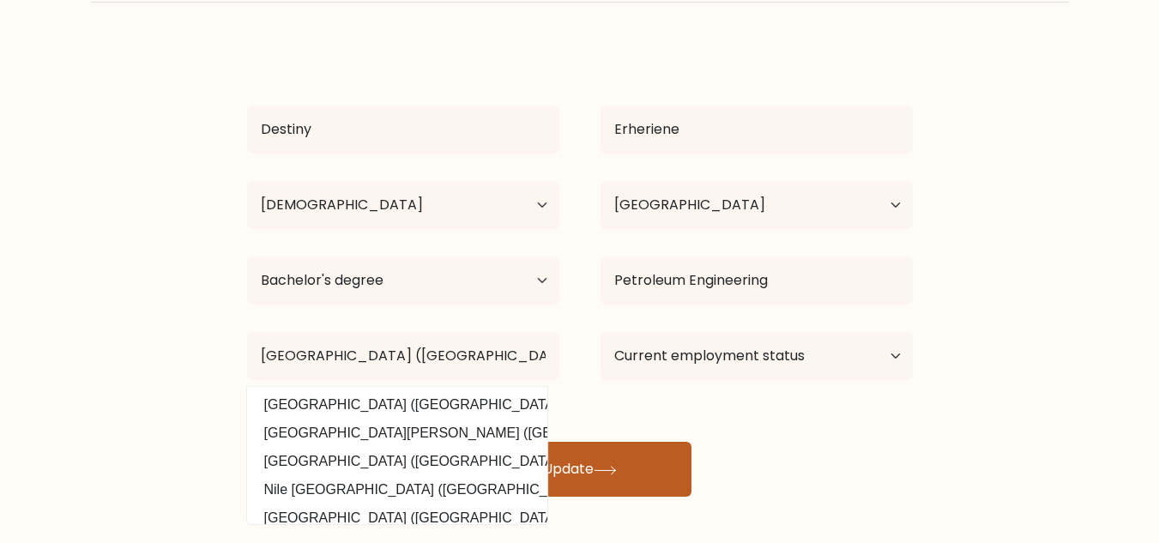
click at [611, 460] on button "Update" at bounding box center [579, 469] width 223 height 55
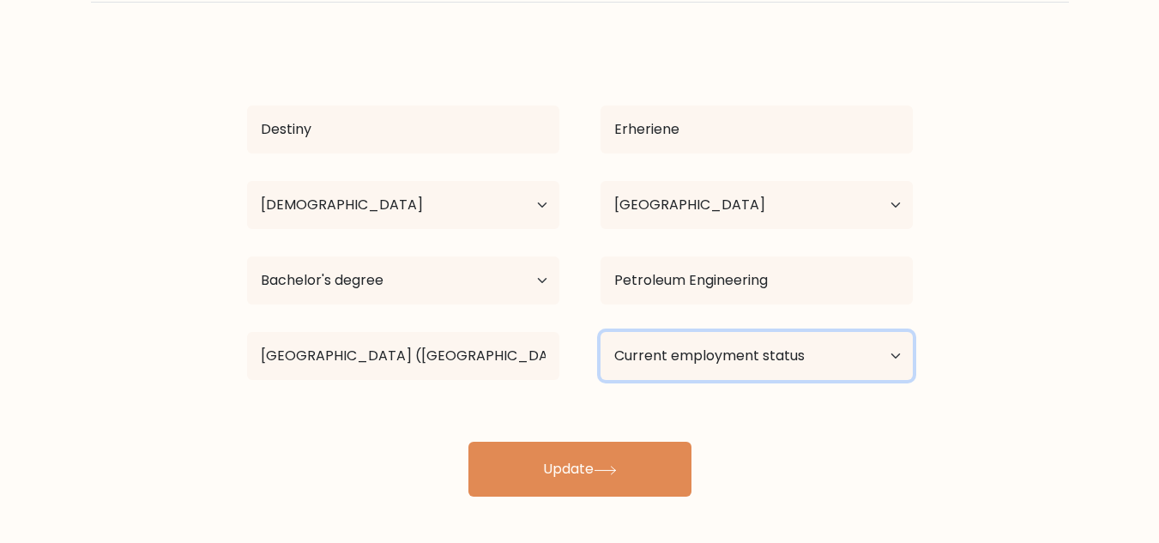
click at [689, 370] on select "Current employment status Employed Student Retired Other / prefer not to answer" at bounding box center [756, 356] width 312 height 48
select select "other"
click at [600, 332] on select "Current employment status Employed Student Retired Other / prefer not to answer" at bounding box center [756, 356] width 312 height 48
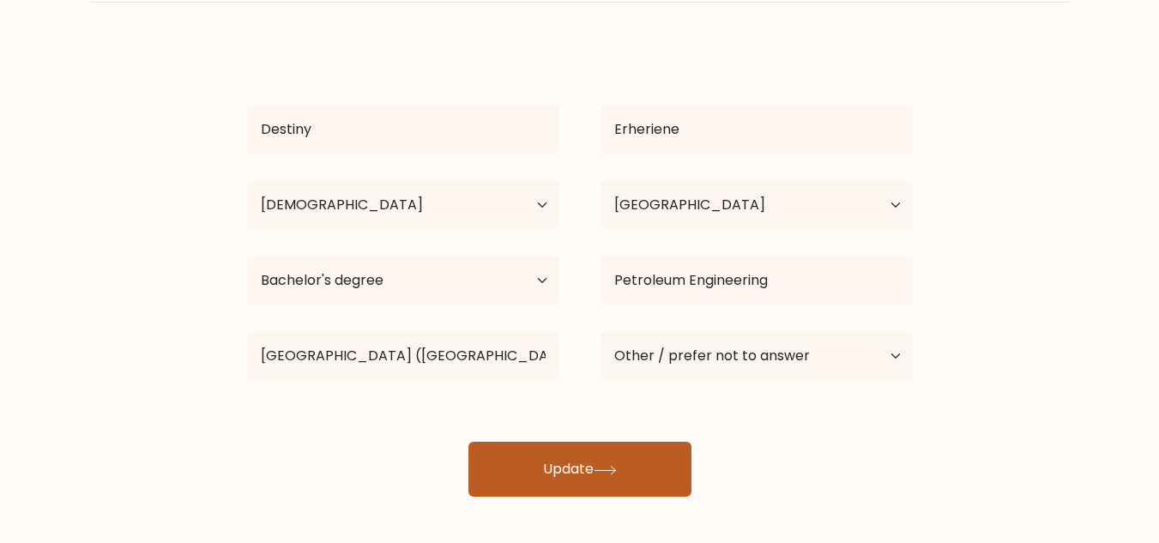
click at [662, 461] on button "Update" at bounding box center [579, 469] width 223 height 55
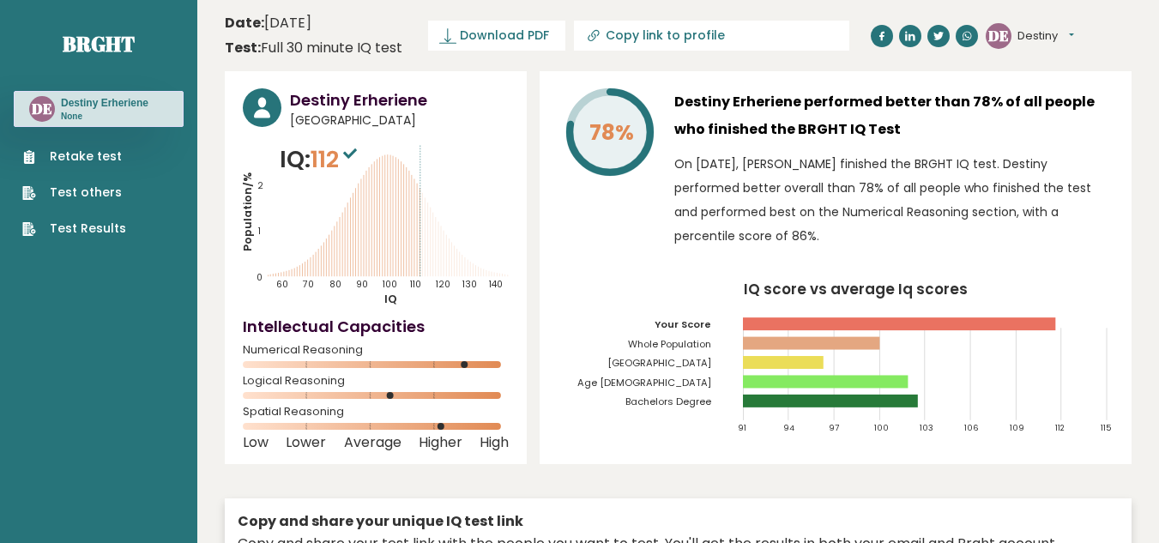
drag, startPoint x: 946, startPoint y: 105, endPoint x: 1091, endPoint y: 135, distance: 148.0
click at [1091, 135] on h3 "Destiny Erheriene performed better than 78% of all people who finished the BRGH…" at bounding box center [893, 115] width 439 height 55
click at [984, 153] on p "On [DATE], [PERSON_NAME] finished the BRGHT IQ test. Destiny performed better o…" at bounding box center [893, 200] width 439 height 96
